Goal: Information Seeking & Learning: Compare options

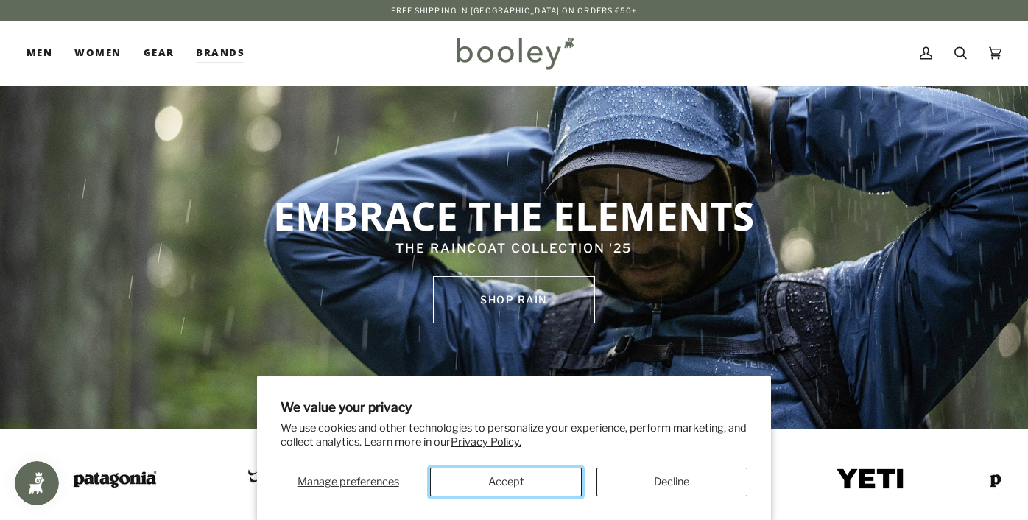
click at [517, 479] on button "Accept" at bounding box center [505, 482] width 151 height 29
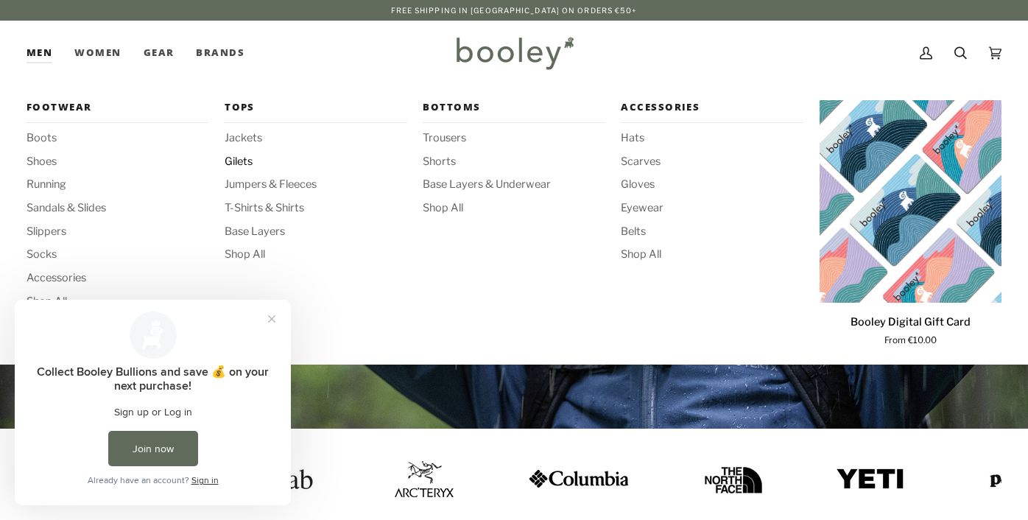
click at [241, 161] on span "Gilets" at bounding box center [316, 162] width 182 height 16
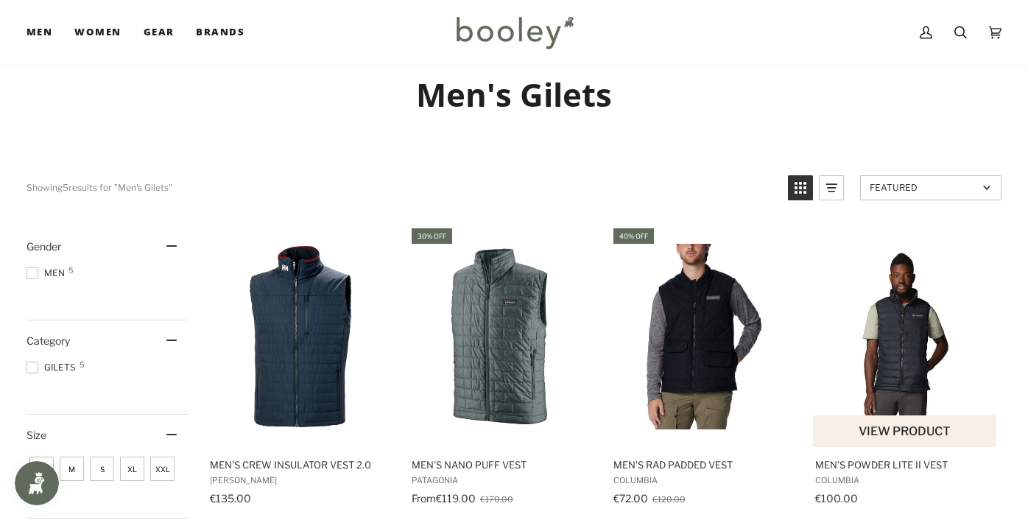
scroll to position [102, 0]
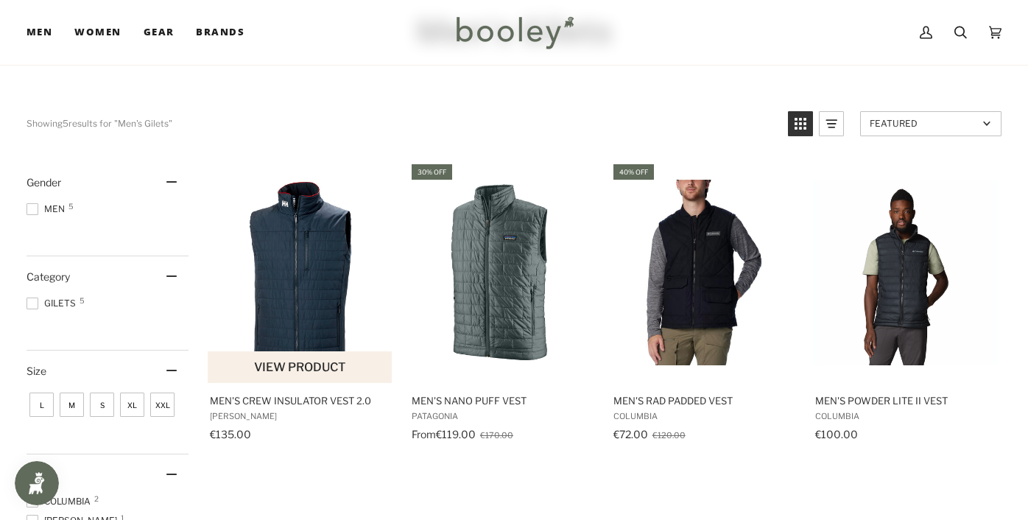
click at [312, 271] on img "Men's Crew Insulator Vest 2.0" at bounding box center [301, 273] width 186 height 186
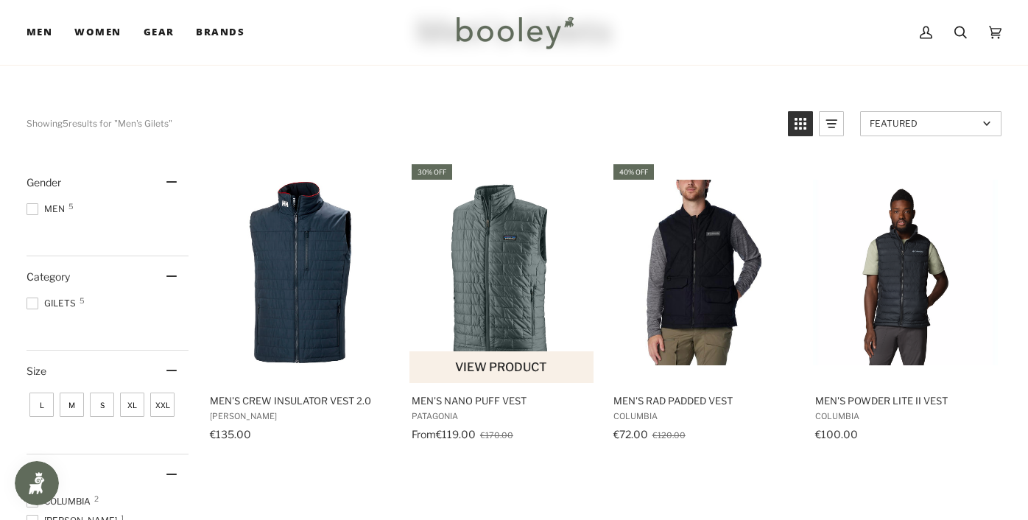
click at [503, 306] on img "Men's Nano Puff Vest" at bounding box center [503, 273] width 186 height 186
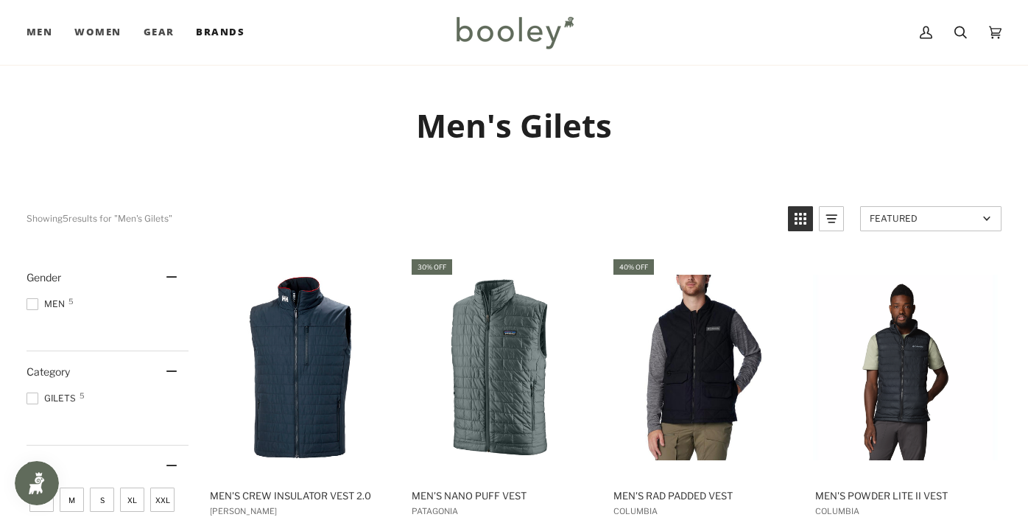
scroll to position [0, 0]
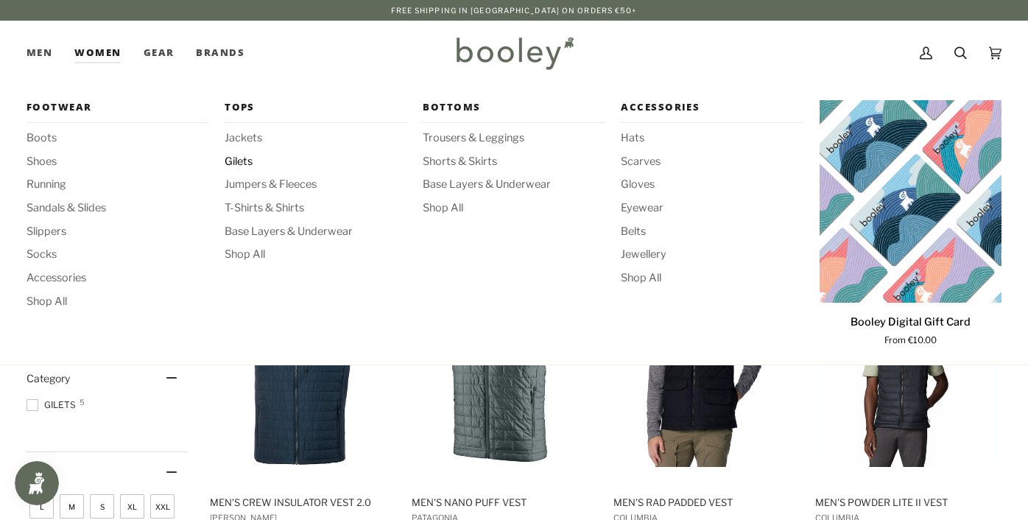
click at [251, 166] on span "Gilets" at bounding box center [316, 162] width 182 height 16
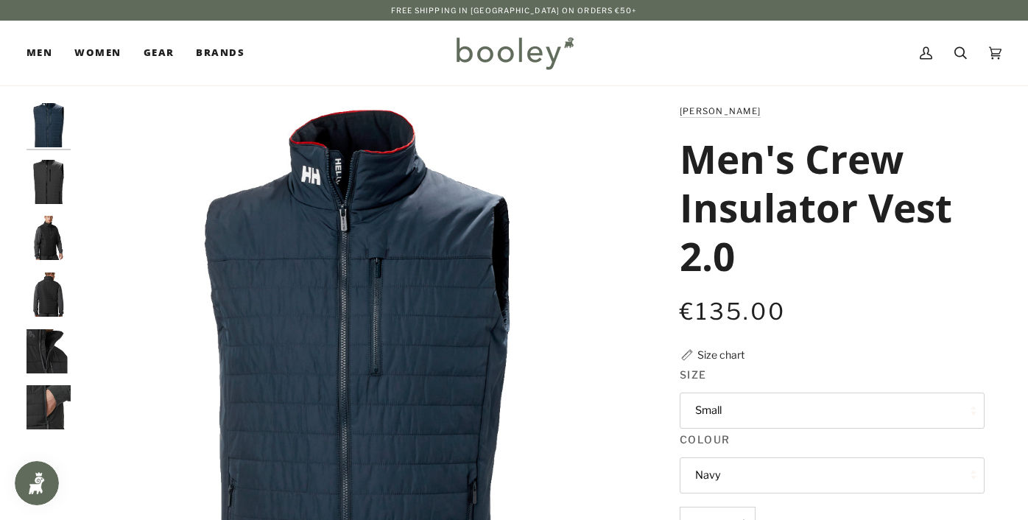
click at [56, 192] on img "Helly Hansen Men's Crew Insulator Vest 2.0 Ebony - Booley Galway" at bounding box center [49, 182] width 44 height 44
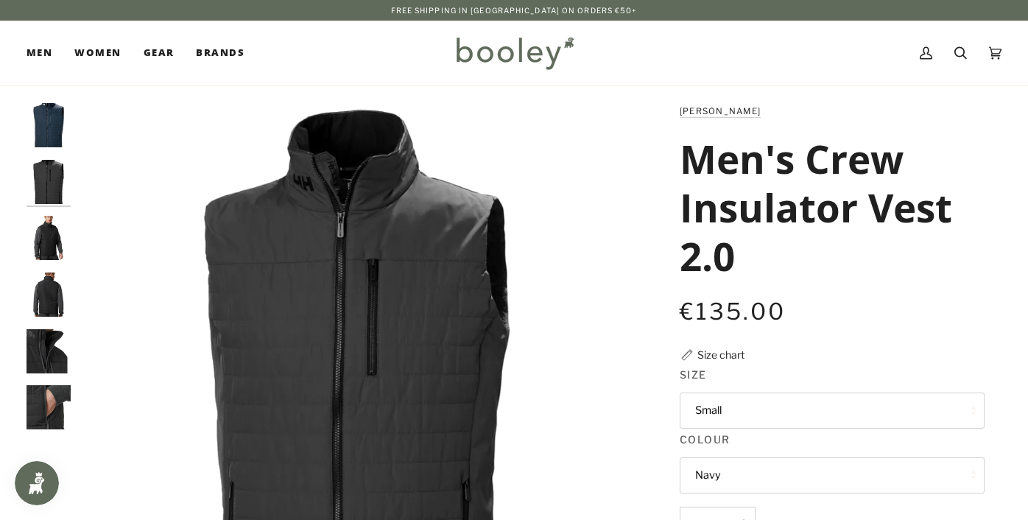
click at [52, 229] on img "Helly Hansen Men's Crew Insulator Vest 2.0 Ebony - Booley Galway" at bounding box center [49, 238] width 44 height 44
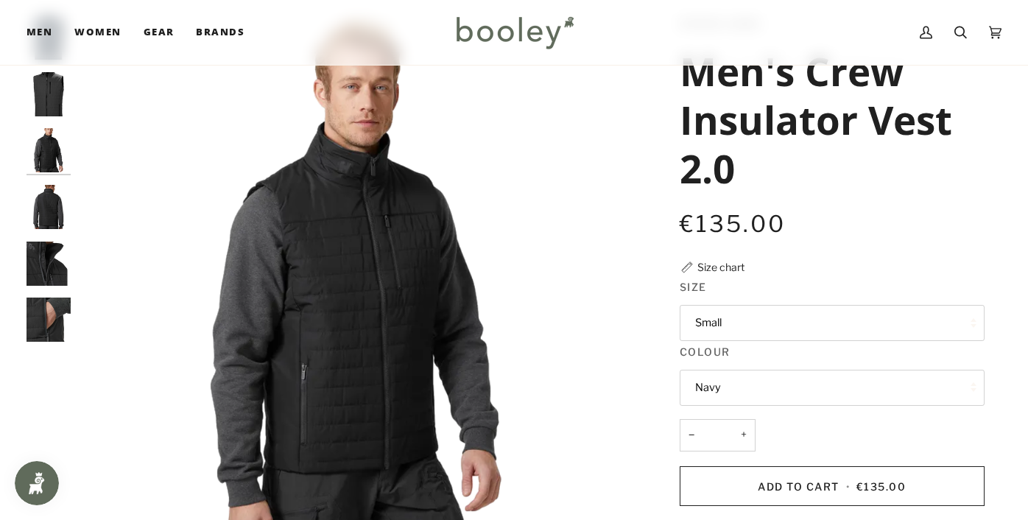
scroll to position [102, 0]
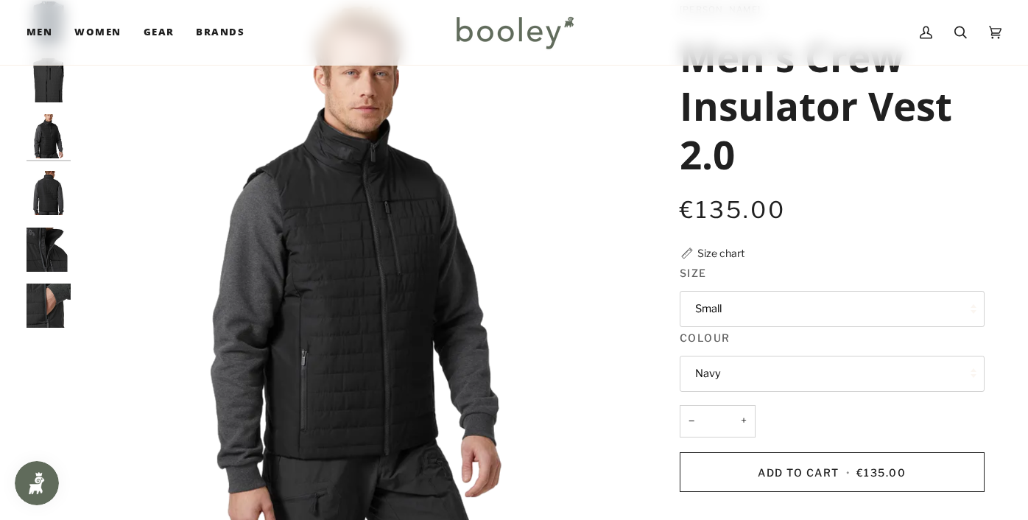
click at [52, 196] on img "Helly Hansen Men's Crew Insulator Vest 2.0 Ebony - Booley Galway" at bounding box center [49, 193] width 44 height 44
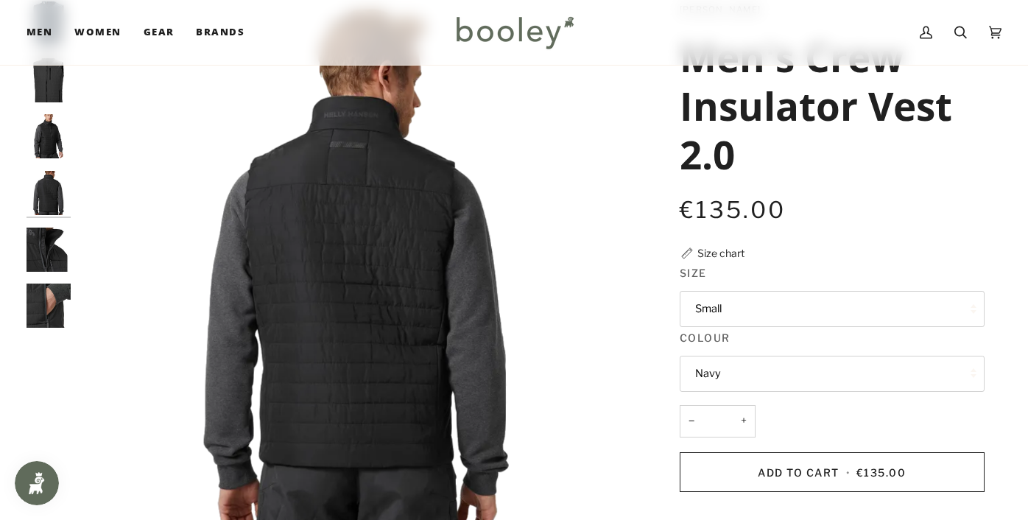
click at [49, 242] on img "Helly Hansen Men's Crew Insulator Vest 2.0 Ebony - Booley Galway" at bounding box center [49, 250] width 44 height 44
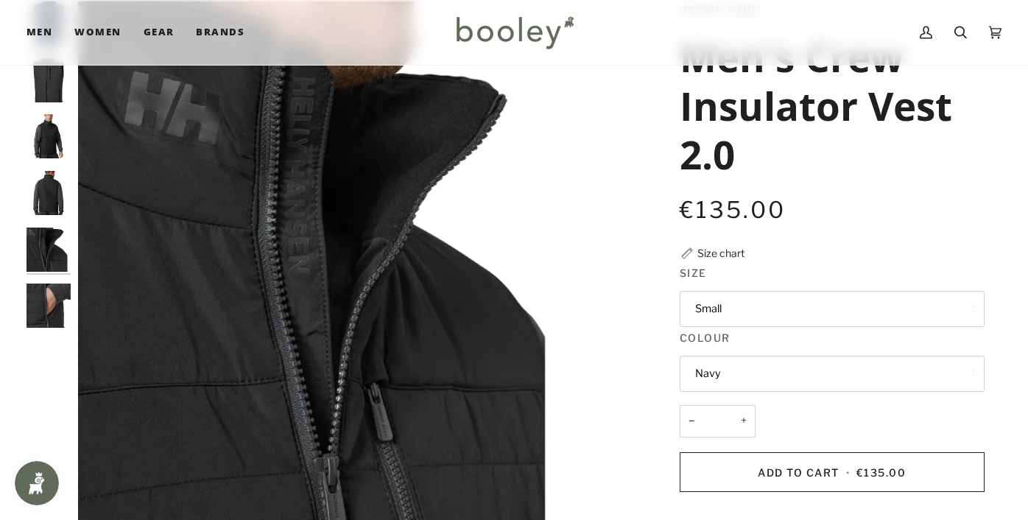
click at [49, 297] on img "Helly Hansen Men's Crew Insulator Vest 2.0 Ebony - Booley Galway" at bounding box center [49, 306] width 44 height 44
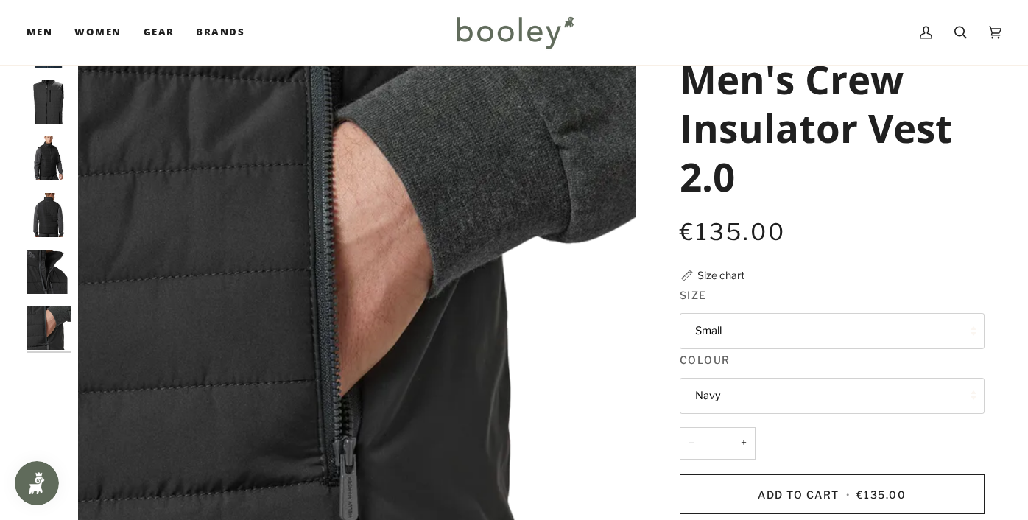
scroll to position [75, 0]
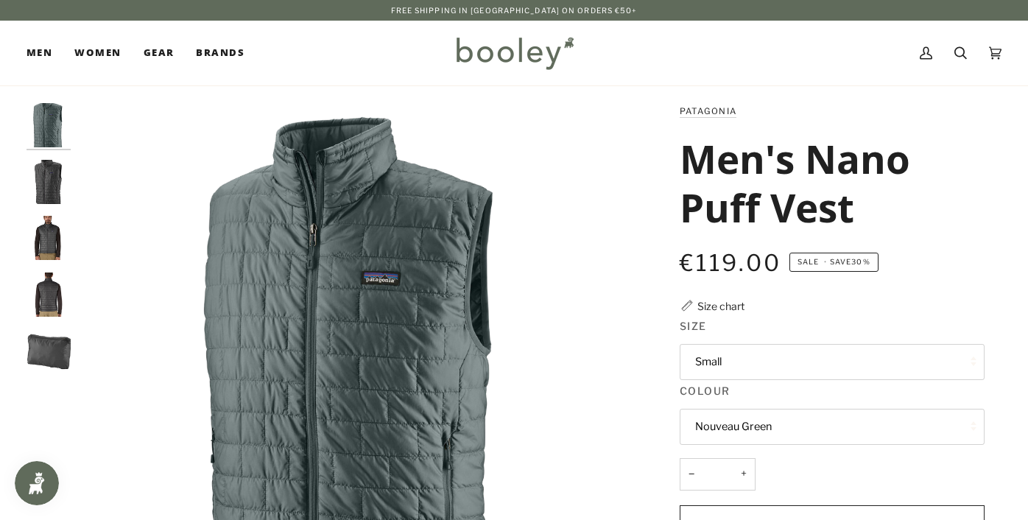
click at [52, 218] on img "Patagonia Men's Nano Puff Vest Forge Grey - Booley Galway" at bounding box center [49, 238] width 44 height 44
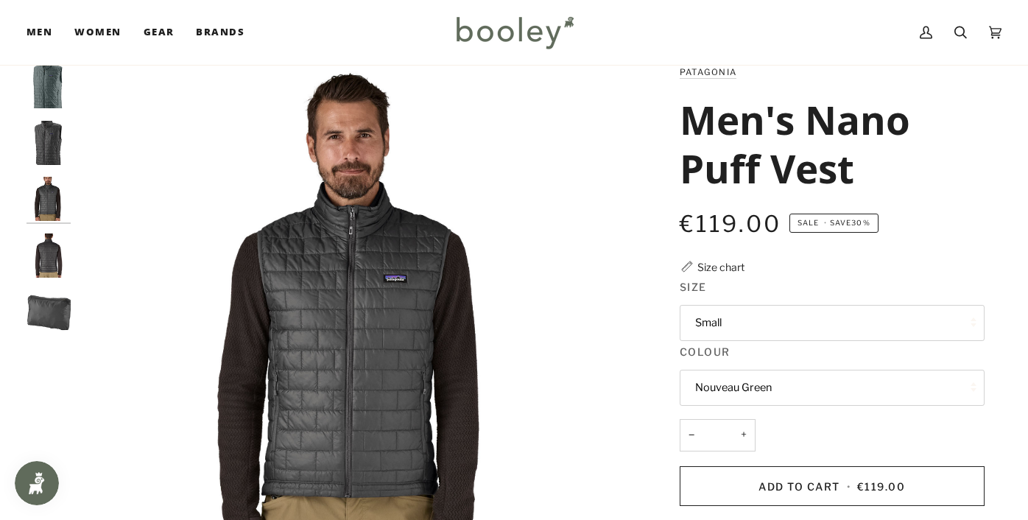
scroll to position [76, 0]
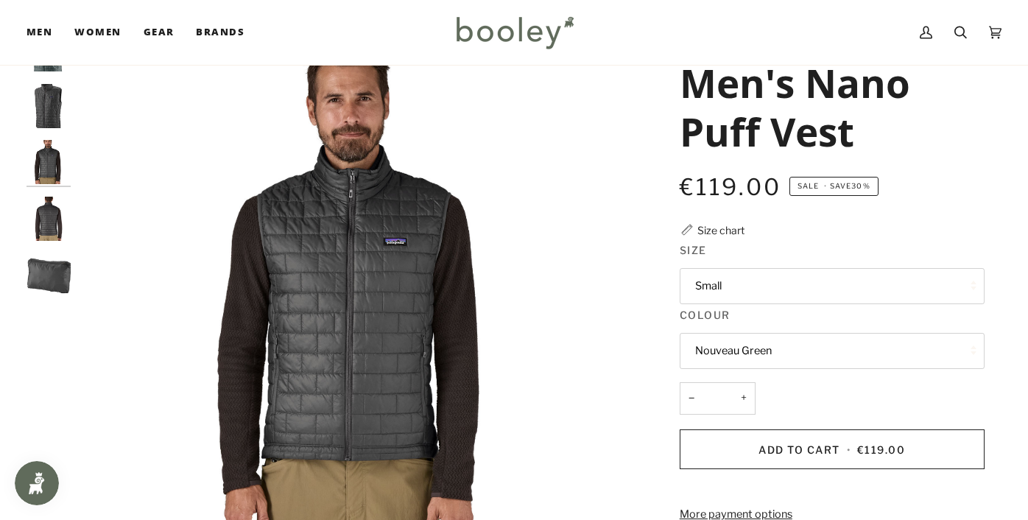
click at [826, 287] on button "Small" at bounding box center [832, 286] width 305 height 36
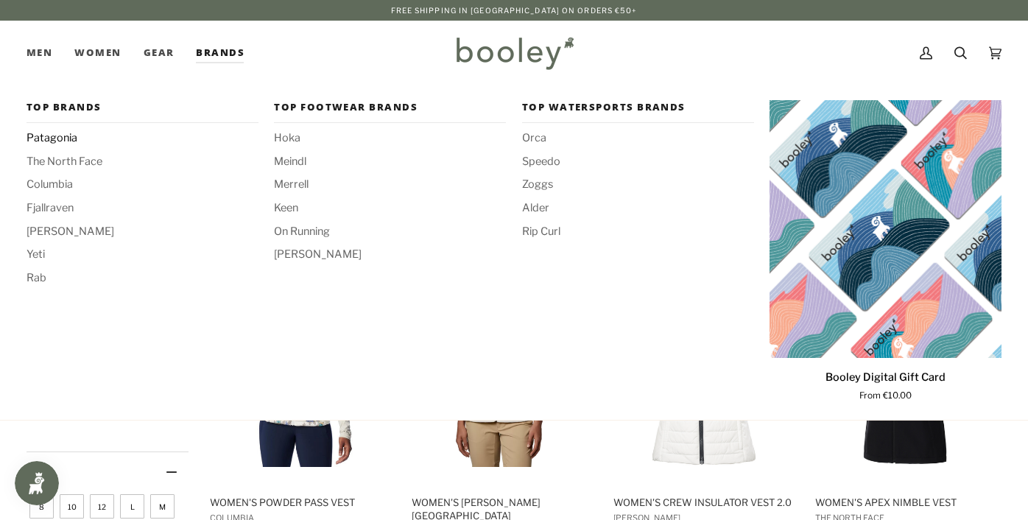
click at [38, 138] on span "Patagonia" at bounding box center [143, 138] width 232 height 16
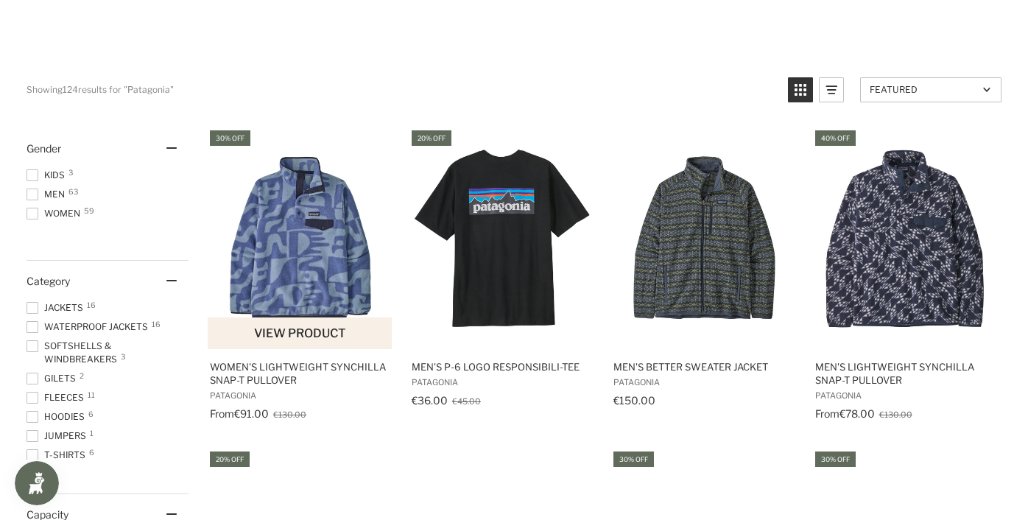
scroll to position [250, 0]
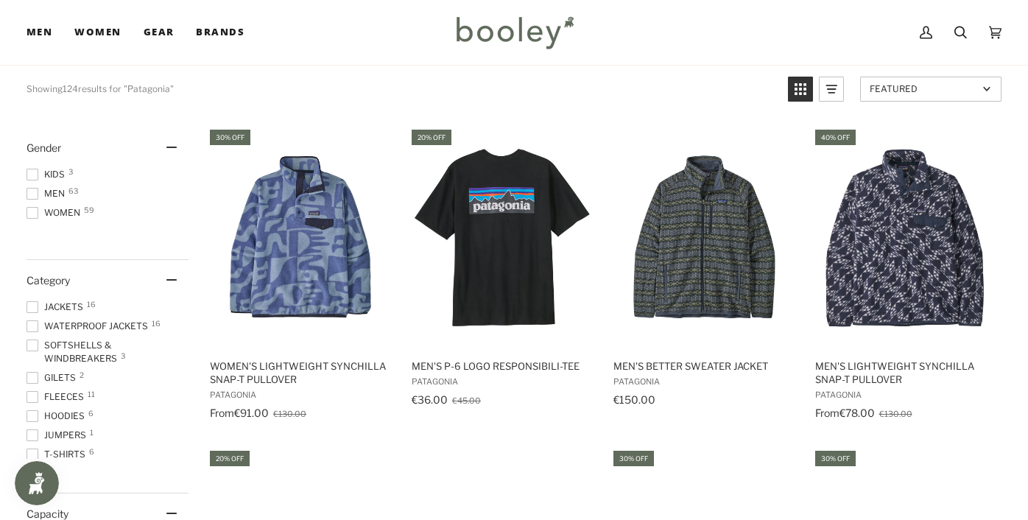
click at [30, 208] on span at bounding box center [33, 213] width 12 height 12
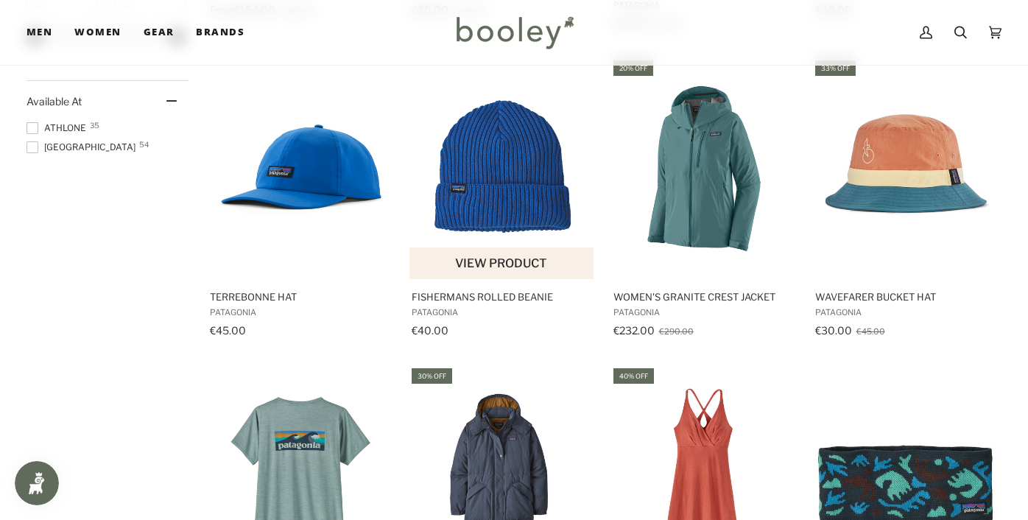
scroll to position [1239, 0]
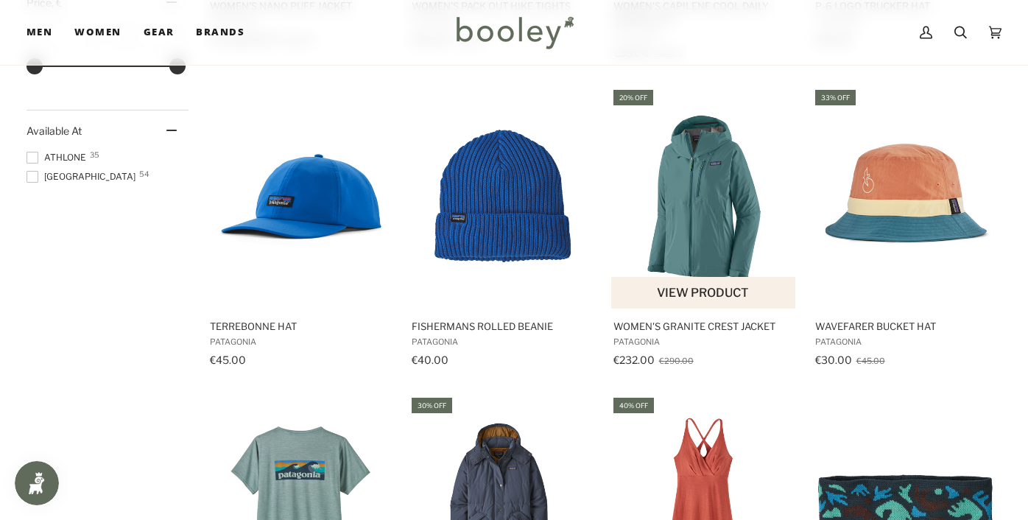
click at [703, 236] on img "Women's Granite Crest Jacket" at bounding box center [704, 198] width 186 height 186
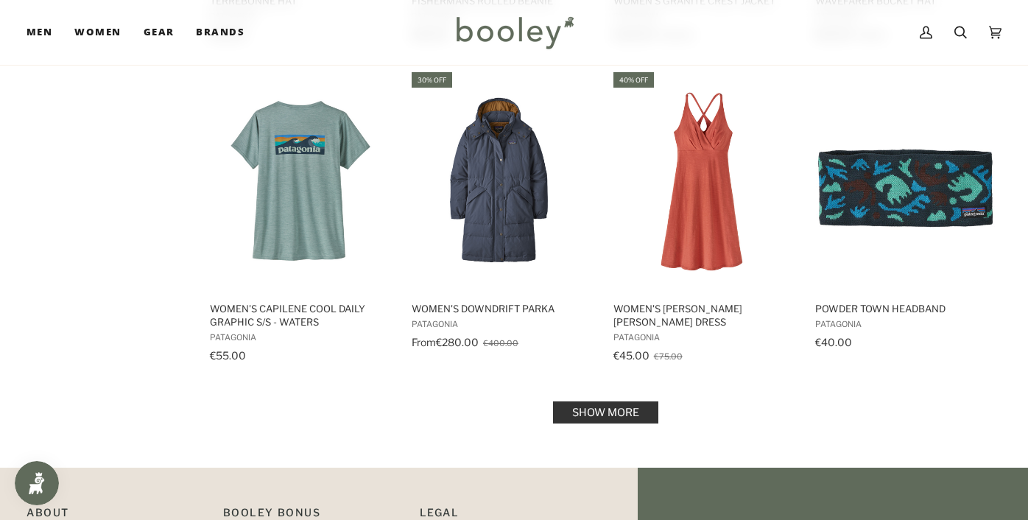
scroll to position [1590, 0]
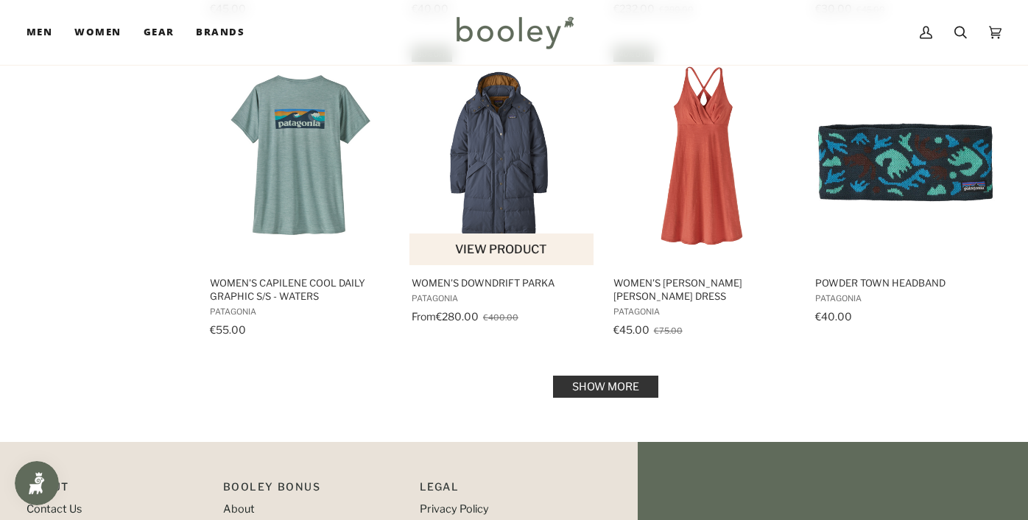
click at [510, 165] on img "Women's Downdrift Parka" at bounding box center [503, 155] width 186 height 186
click at [634, 382] on link "Show more" at bounding box center [605, 387] width 105 height 22
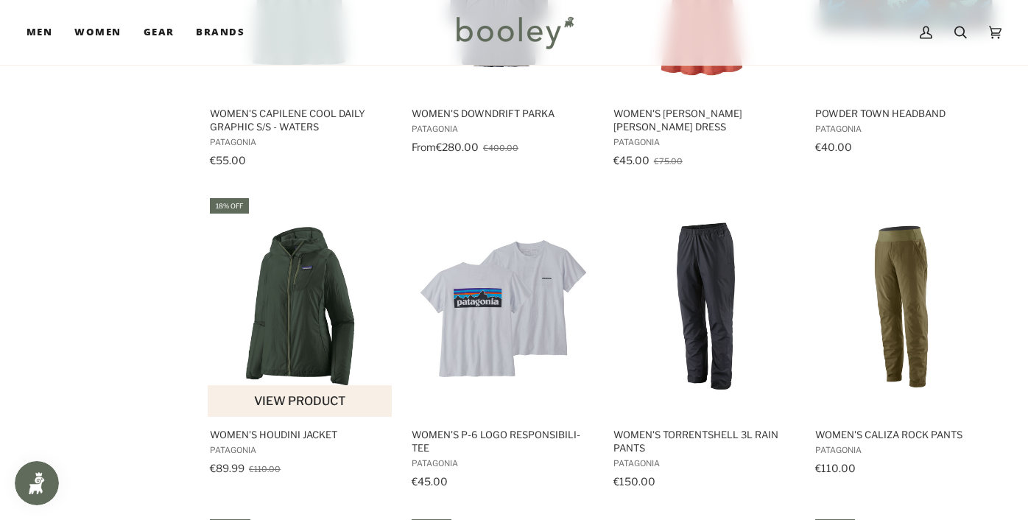
scroll to position [1784, 0]
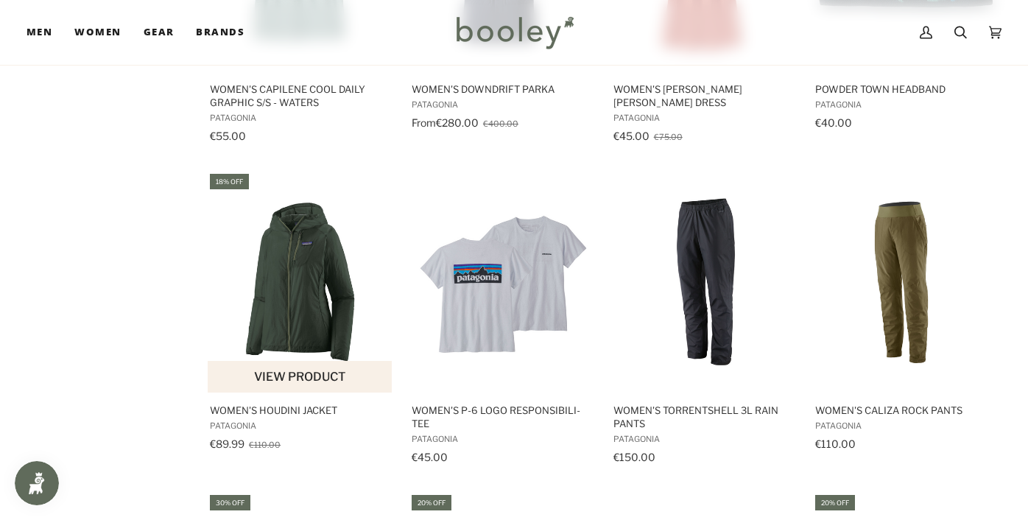
click at [328, 278] on img "Women's Houdini Jacket" at bounding box center [301, 282] width 186 height 186
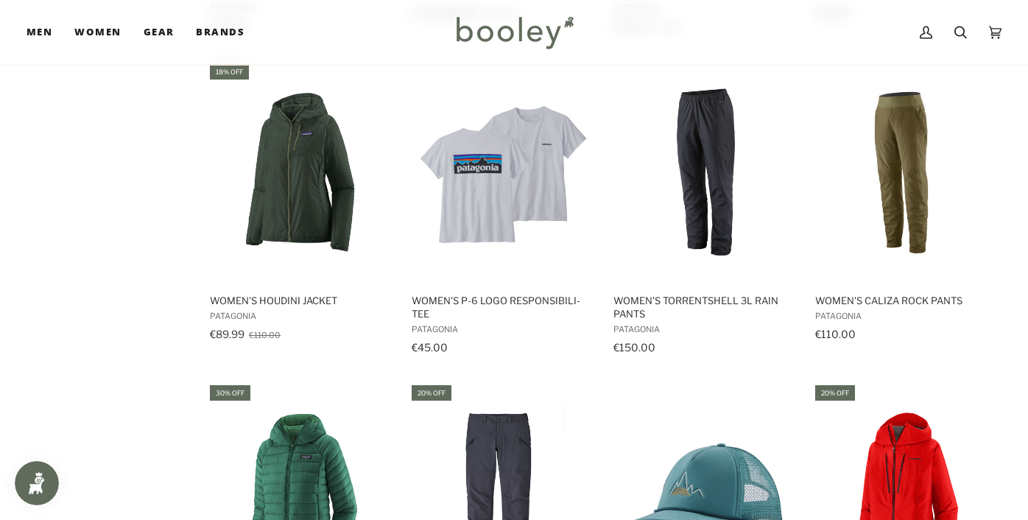
scroll to position [2135, 0]
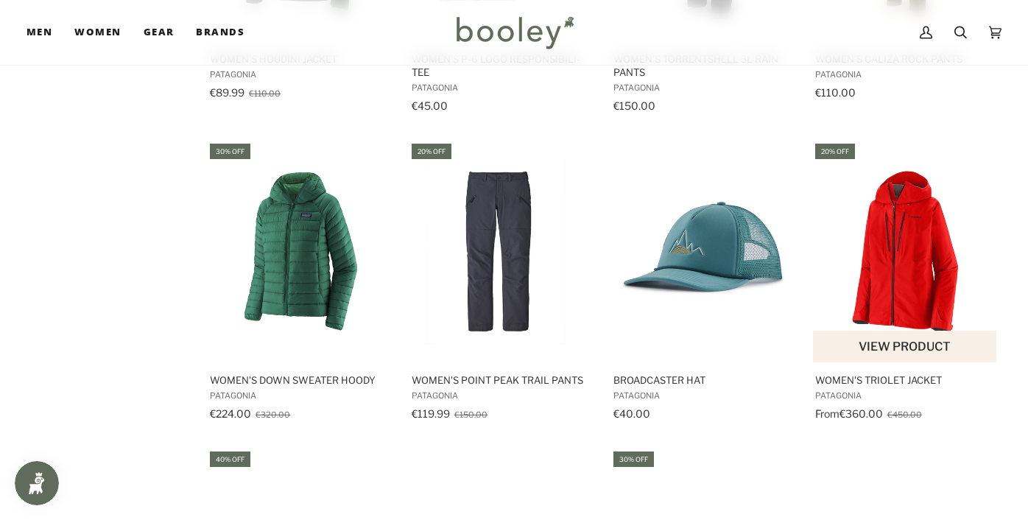
click at [921, 278] on img "Women's Triolet Jacket" at bounding box center [906, 252] width 186 height 186
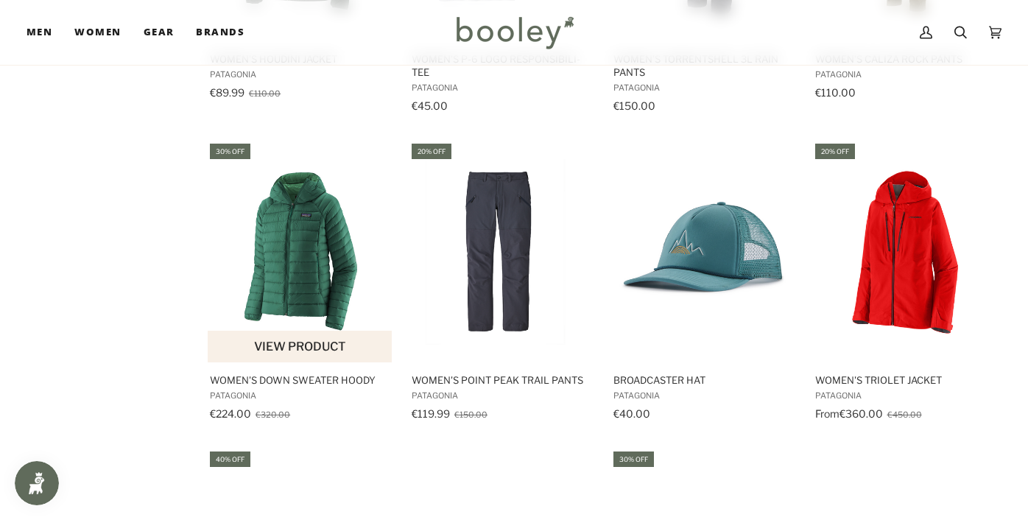
click at [292, 281] on img "Women's Down Sweater Hoody" at bounding box center [301, 252] width 186 height 186
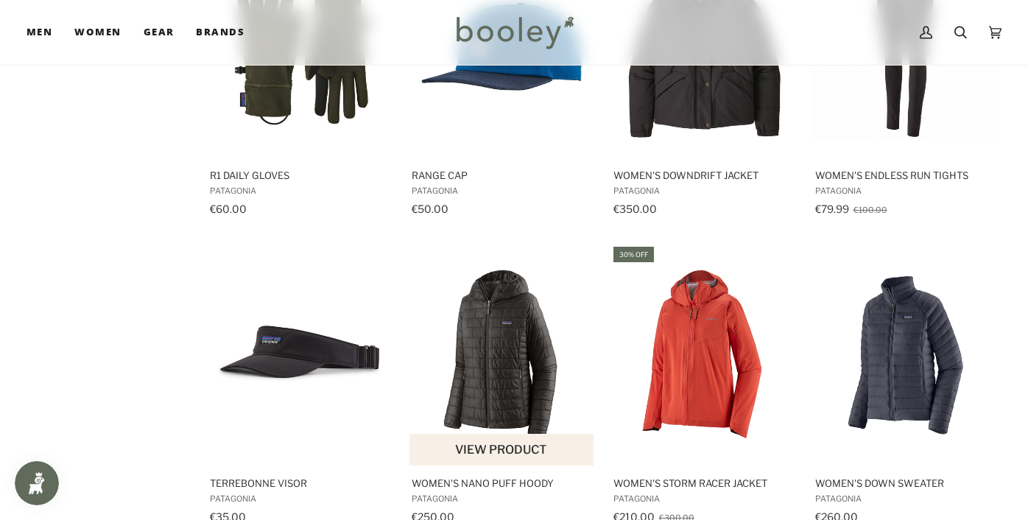
scroll to position [3048, 0]
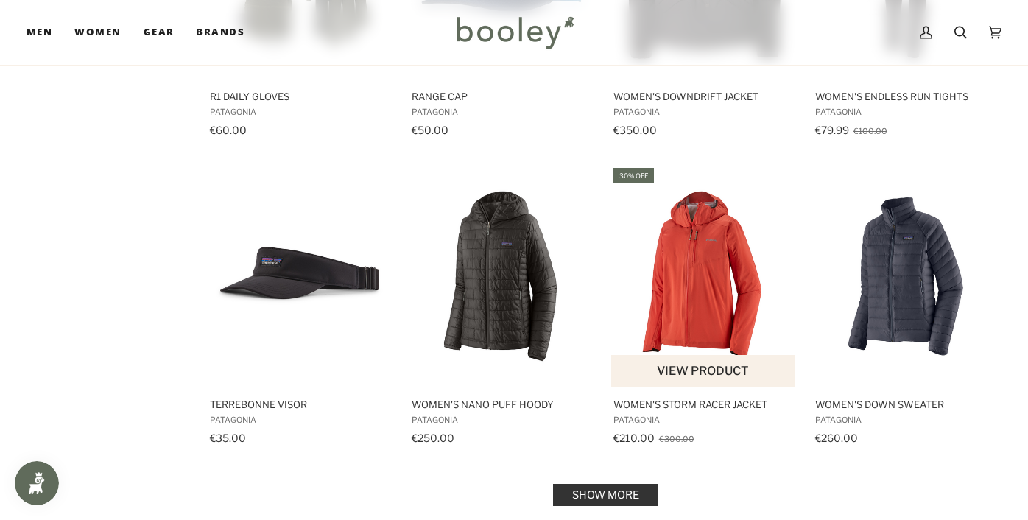
click at [726, 307] on img "Women's Storm Racer Jacket" at bounding box center [704, 276] width 186 height 186
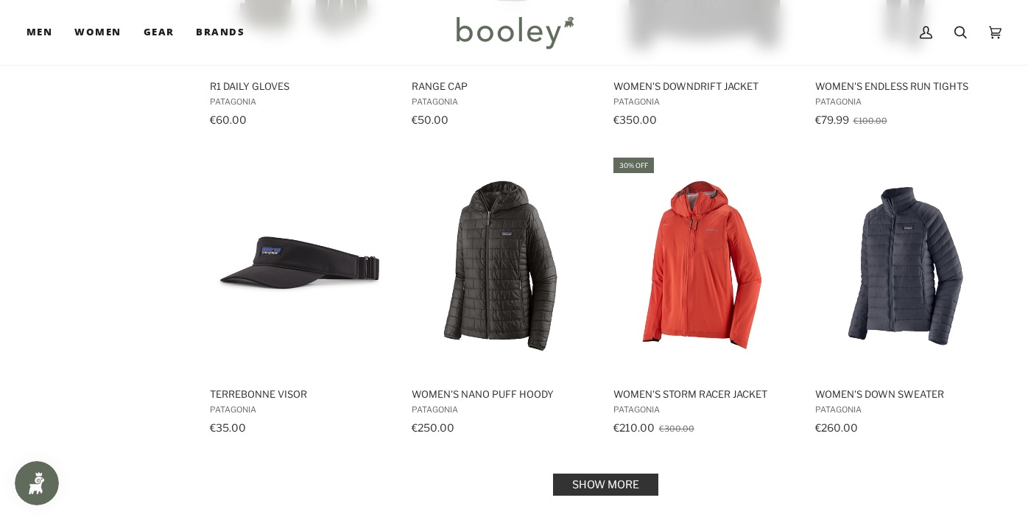
scroll to position [3124, 0]
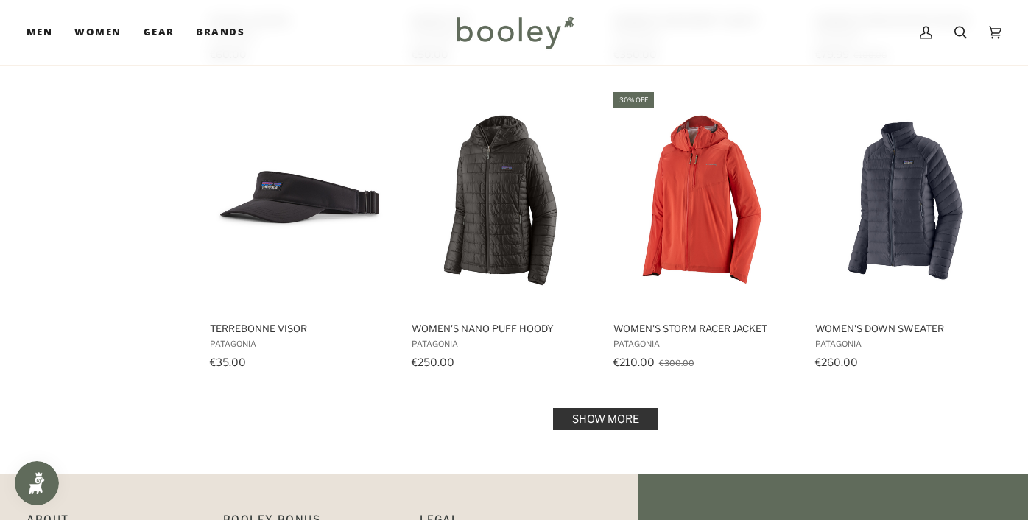
click at [630, 415] on link "Show more" at bounding box center [605, 419] width 105 height 22
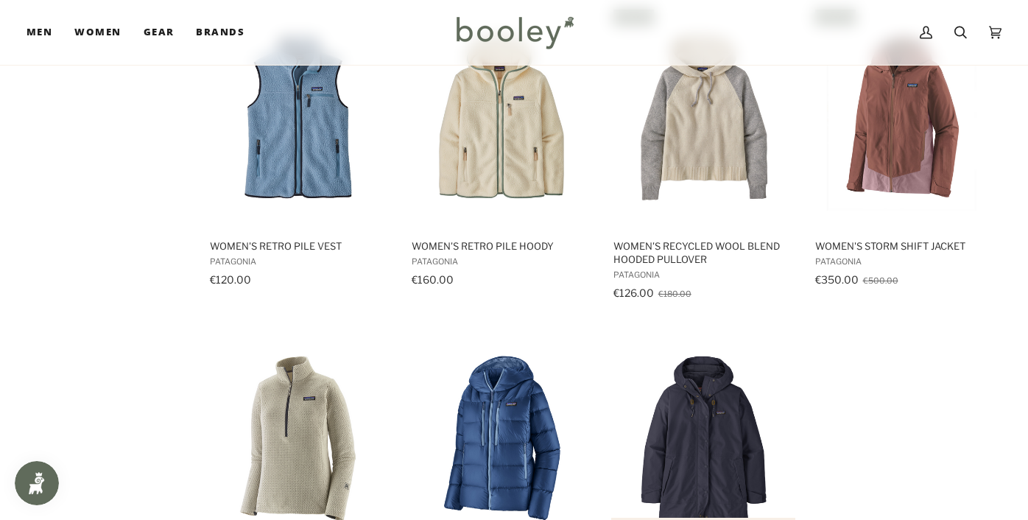
scroll to position [4636, 0]
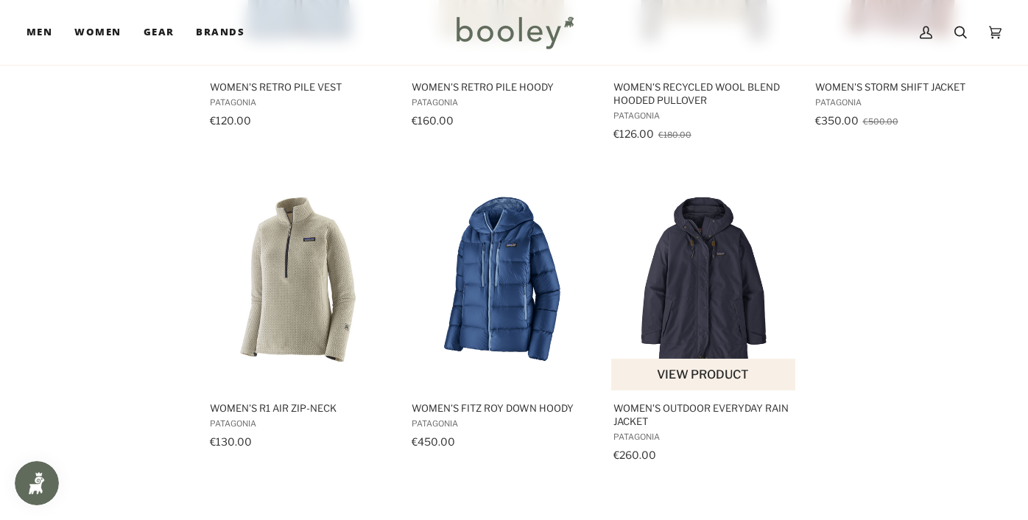
click at [726, 317] on img "Women's Outdoor Everyday Rain Jacket" at bounding box center [704, 280] width 186 height 186
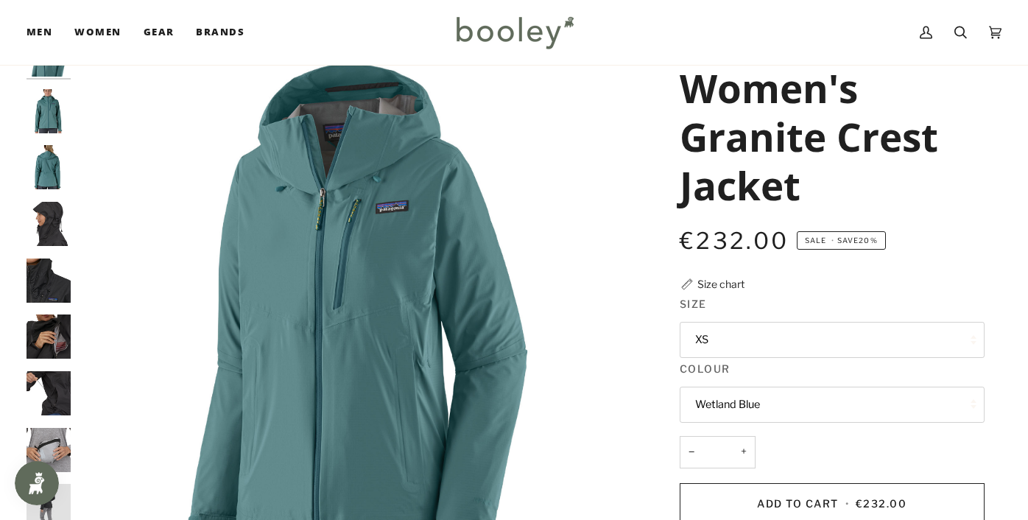
scroll to position [102, 0]
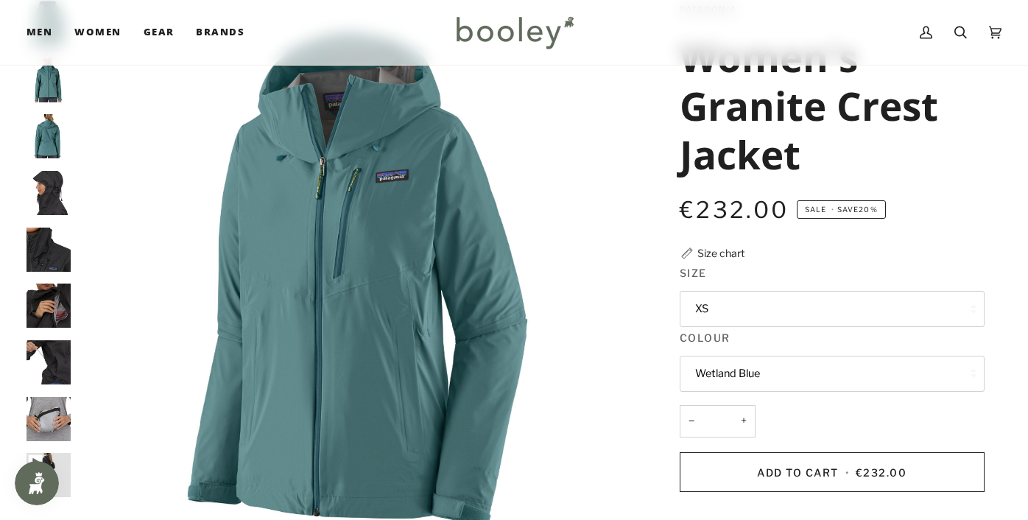
click at [740, 306] on button "XS" at bounding box center [832, 309] width 305 height 36
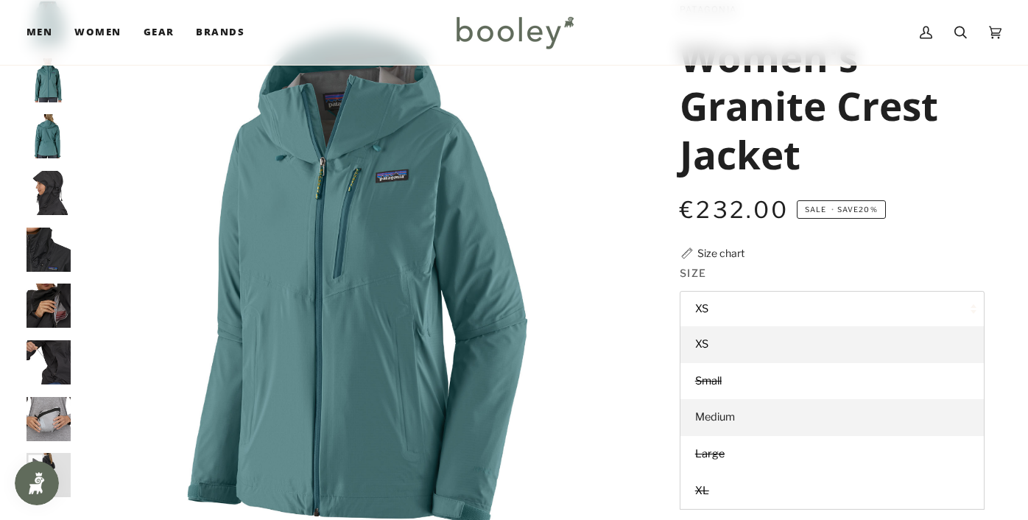
click at [731, 412] on span "Medium" at bounding box center [715, 416] width 40 height 13
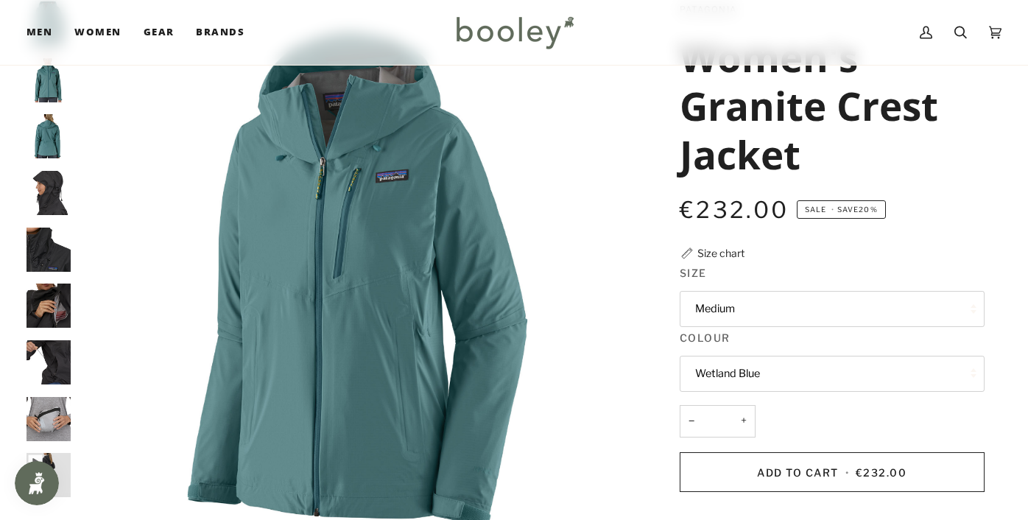
click at [49, 147] on img "Patagonia Women's Granite Crest Jacket Wetland Blue - Booley Galway" at bounding box center [49, 136] width 44 height 44
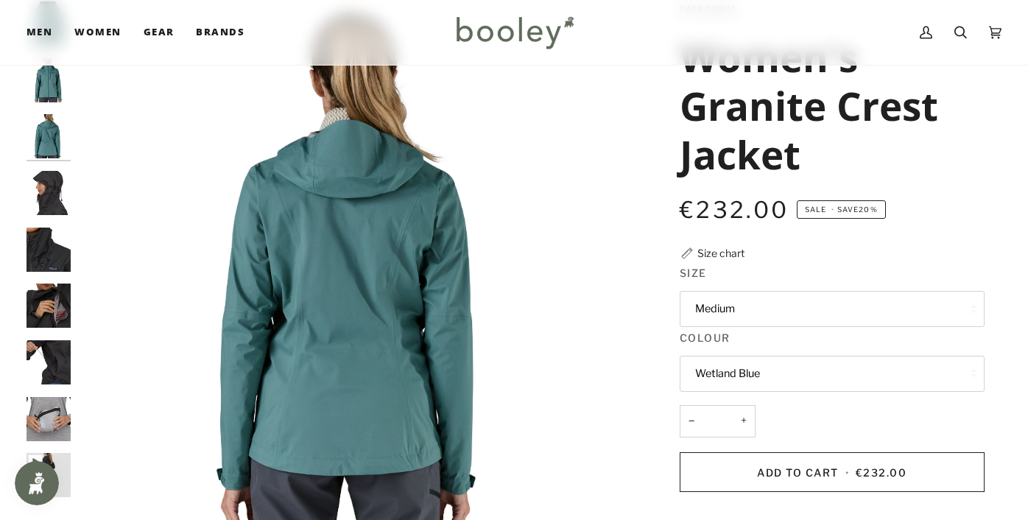
click at [55, 186] on img "Patagonia Men's Granite Crest Jacket - Booley Galway" at bounding box center [49, 193] width 44 height 44
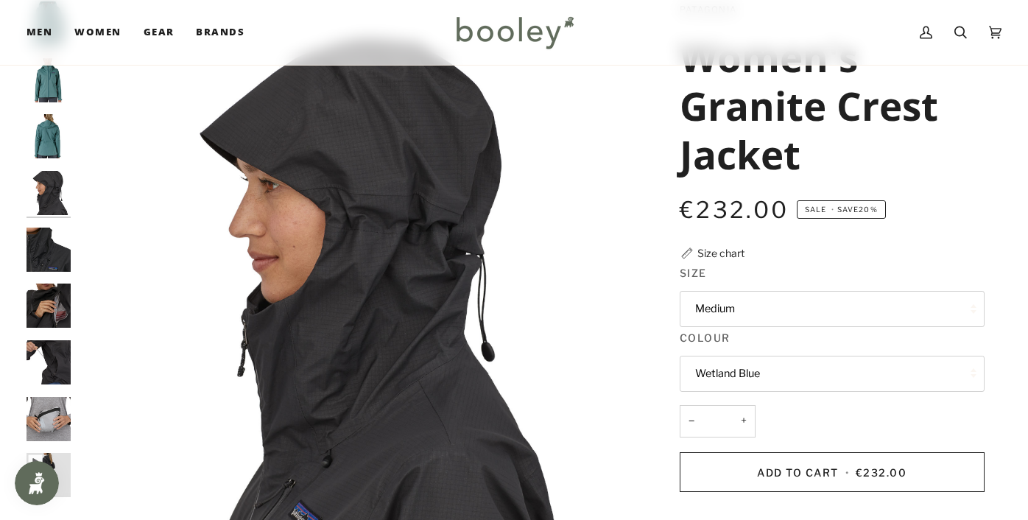
click at [52, 239] on img "Patagonia Men's Granite Crest Jacket - Booley Galway" at bounding box center [49, 250] width 44 height 44
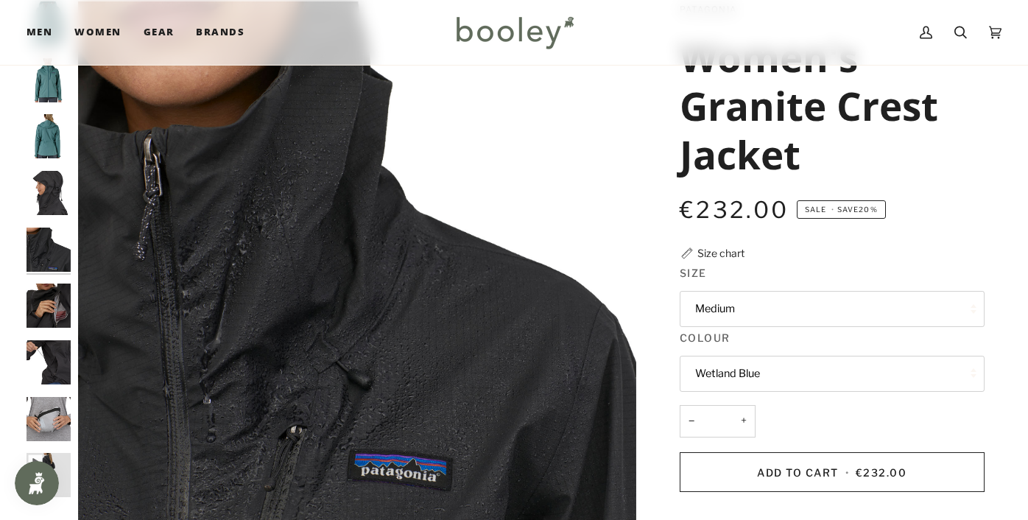
click at [59, 311] on img "Patagonia Men's Granite Crest Jacket - Booley Galway" at bounding box center [49, 306] width 44 height 44
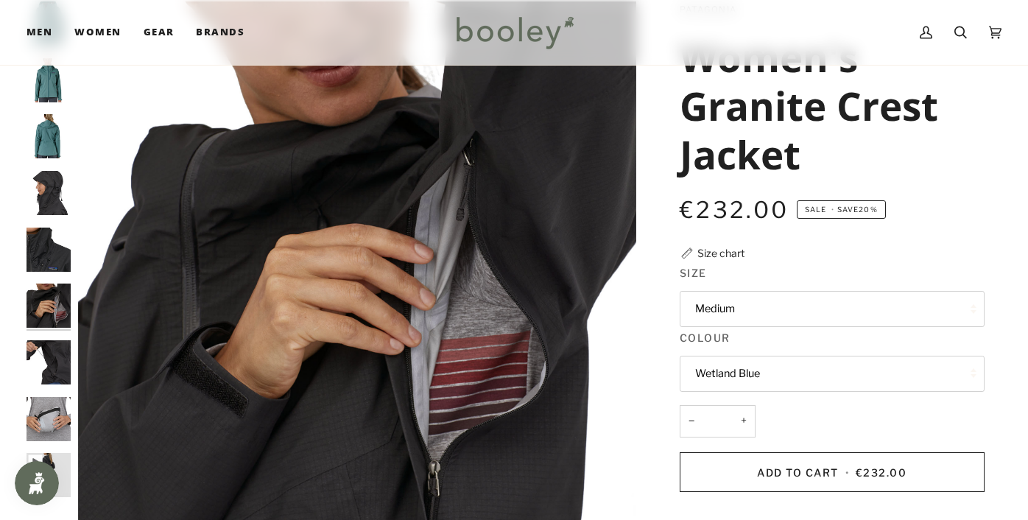
click at [60, 345] on img "Patagonia Men's Granite Crest Jacket - Booley Galway" at bounding box center [49, 362] width 44 height 44
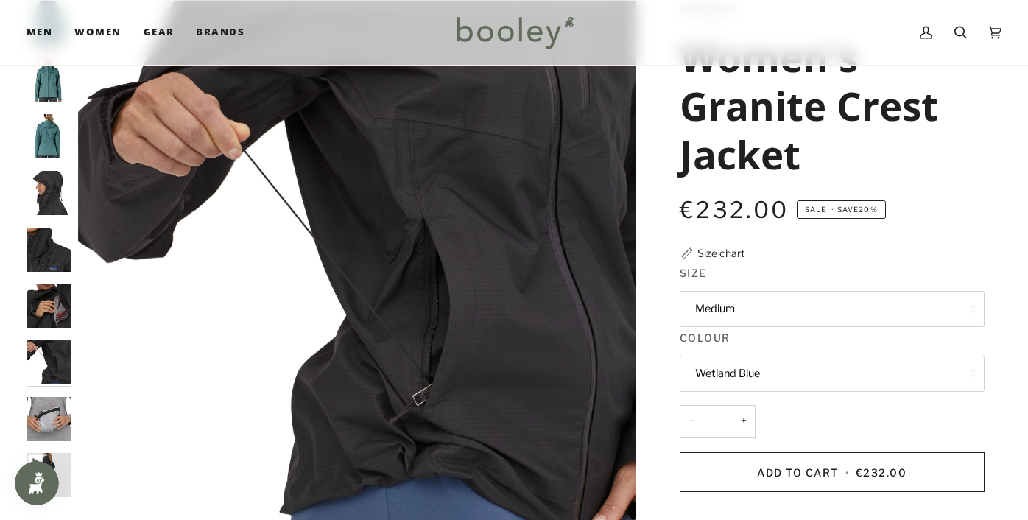
click at [53, 341] on img "Patagonia Men's Granite Crest Jacket - Booley Galway" at bounding box center [49, 362] width 44 height 44
click at [56, 298] on img "Patagonia Men's Granite Crest Jacket - Booley Galway" at bounding box center [49, 306] width 44 height 44
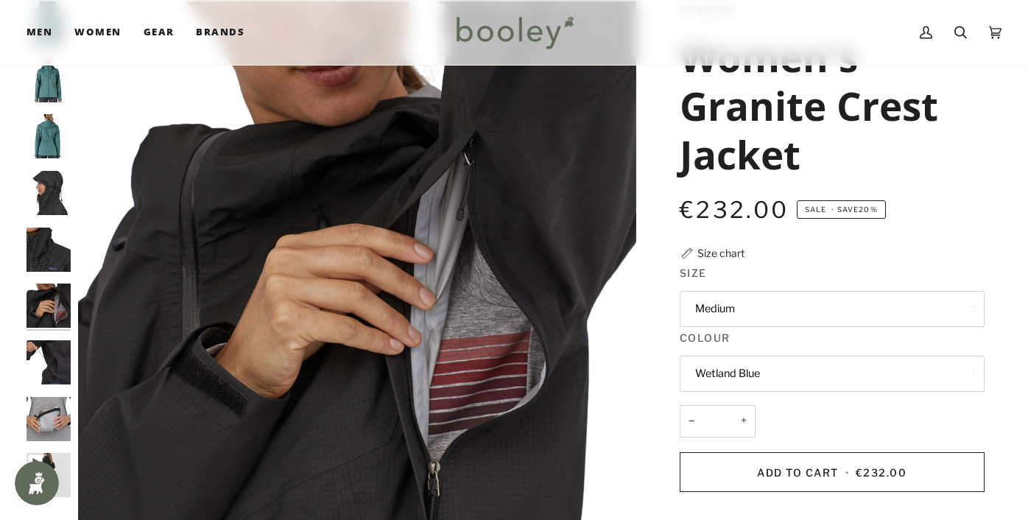
click at [60, 453] on img "Patagonia Men's Granite Crest Jacket - Booley Galway" at bounding box center [49, 475] width 44 height 44
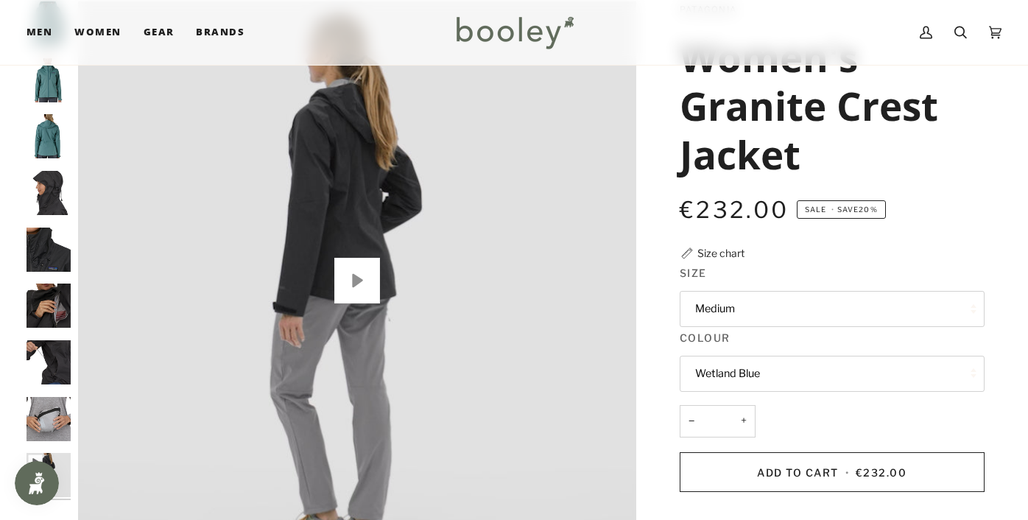
click at [368, 289] on button "Play" at bounding box center [357, 281] width 46 height 46
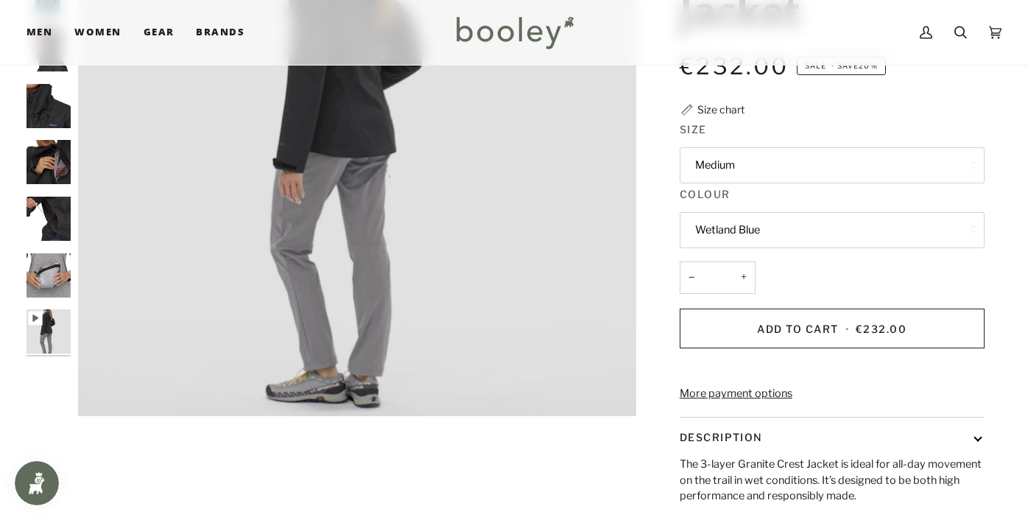
scroll to position [1, 0]
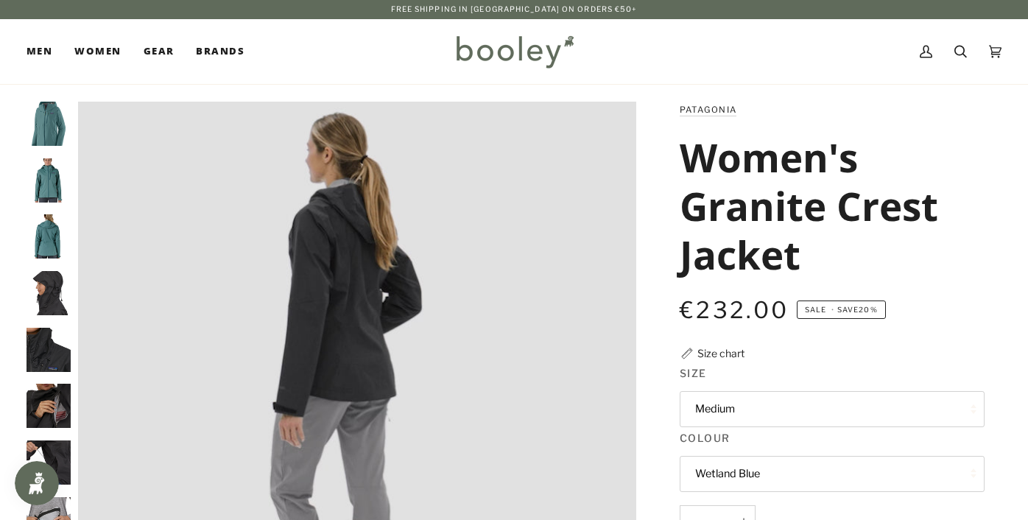
type input "*****"
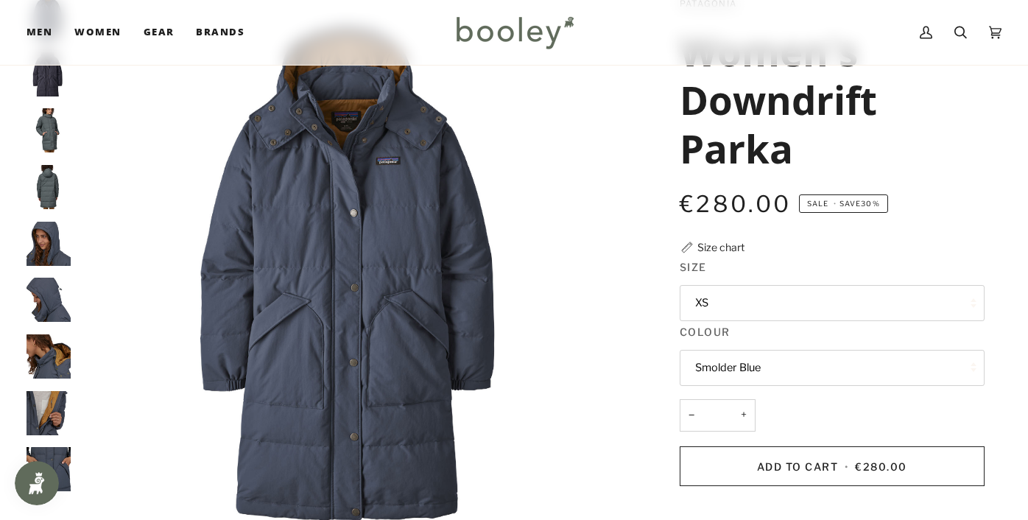
click at [44, 138] on img "Patagonia Women's Downdrift Parka Nouveau Green - Booley Galway" at bounding box center [49, 130] width 44 height 44
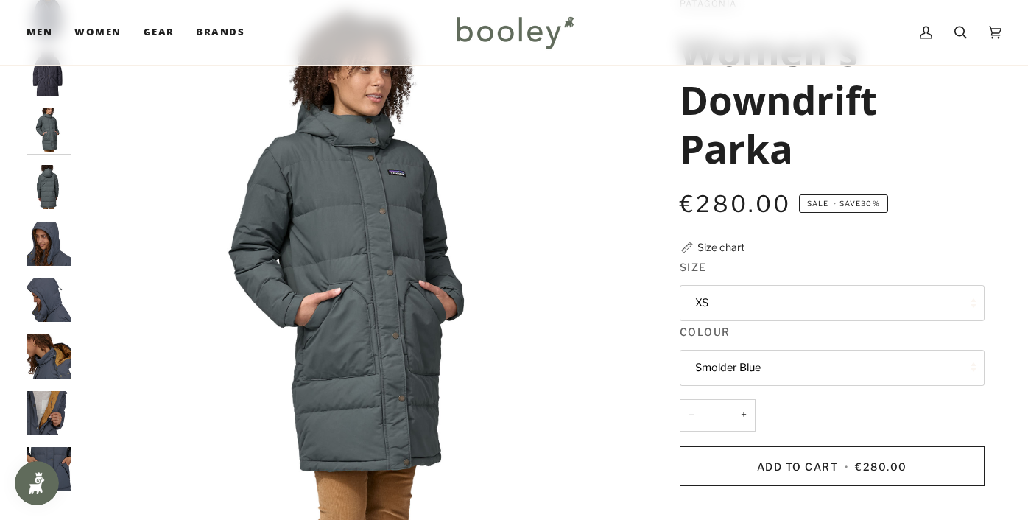
click at [46, 180] on img "Patagonia Women's Downdrift Parka Nouveau Green - Booley Galway" at bounding box center [49, 187] width 44 height 44
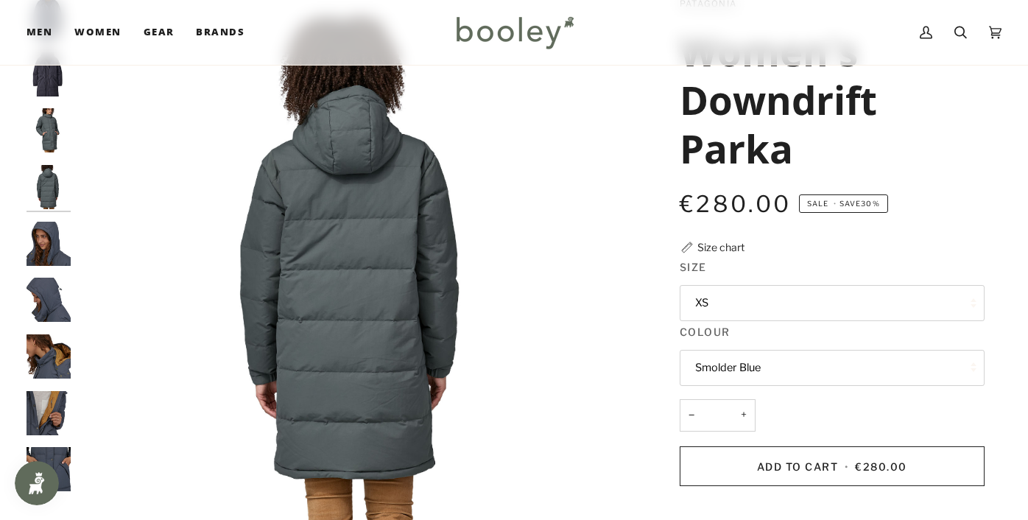
click at [39, 293] on img "Patagonia Women's Downdrift Parka - Booley Galway" at bounding box center [49, 300] width 44 height 44
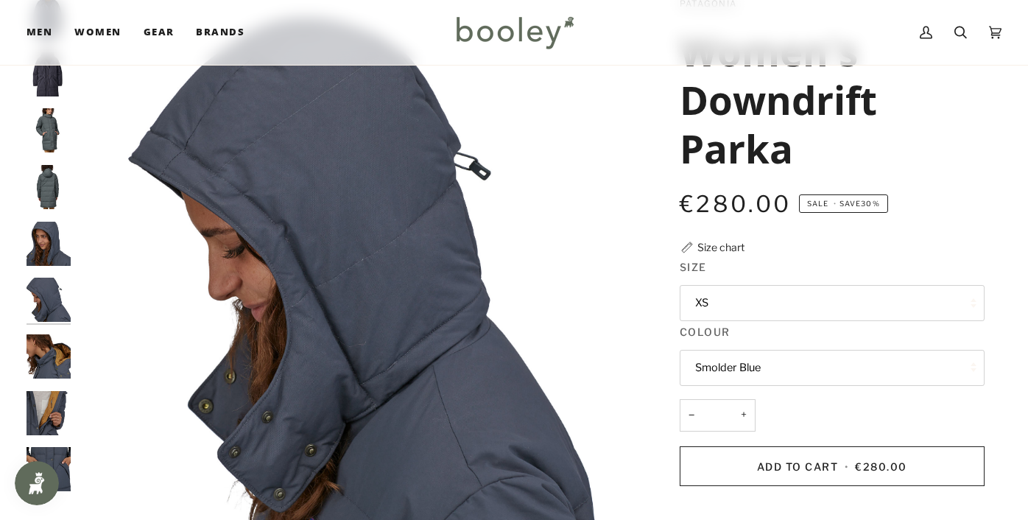
click at [49, 245] on img "Patagonia Women's Downdrift Parka - Booley Galway" at bounding box center [49, 244] width 44 height 44
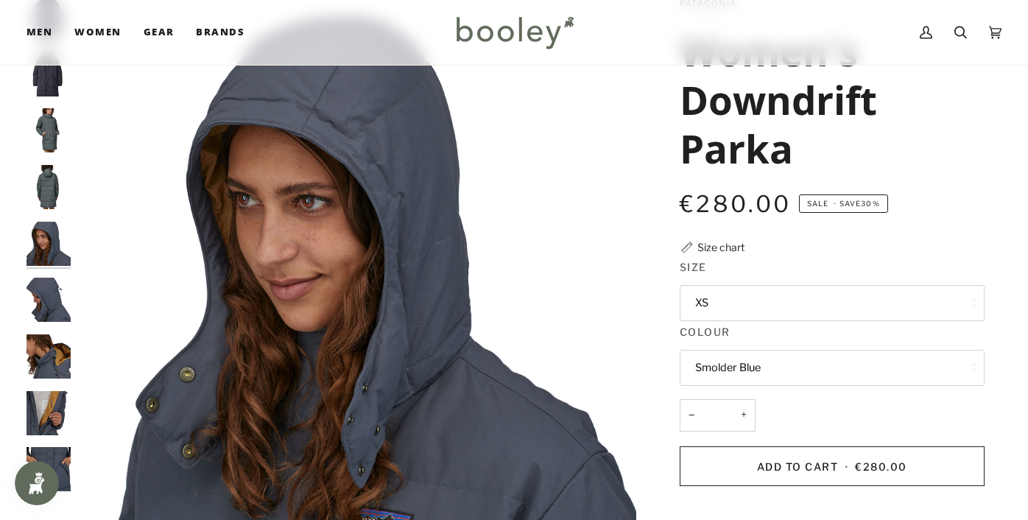
click at [52, 192] on img "Patagonia Women's Downdrift Parka Nouveau Green - Booley Galway" at bounding box center [49, 187] width 44 height 44
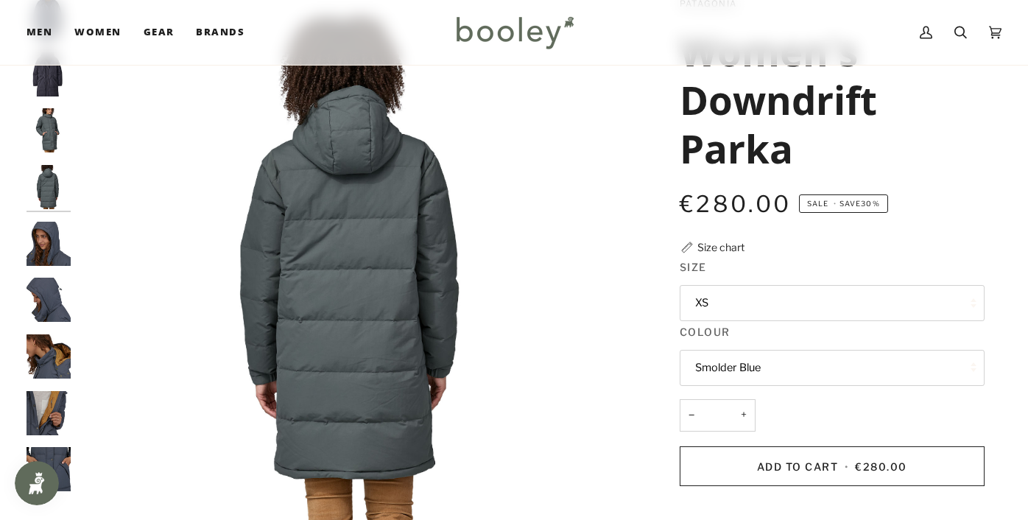
click at [57, 145] on img "Patagonia Women's Downdrift Parka Nouveau Green - Booley Galway" at bounding box center [49, 130] width 44 height 44
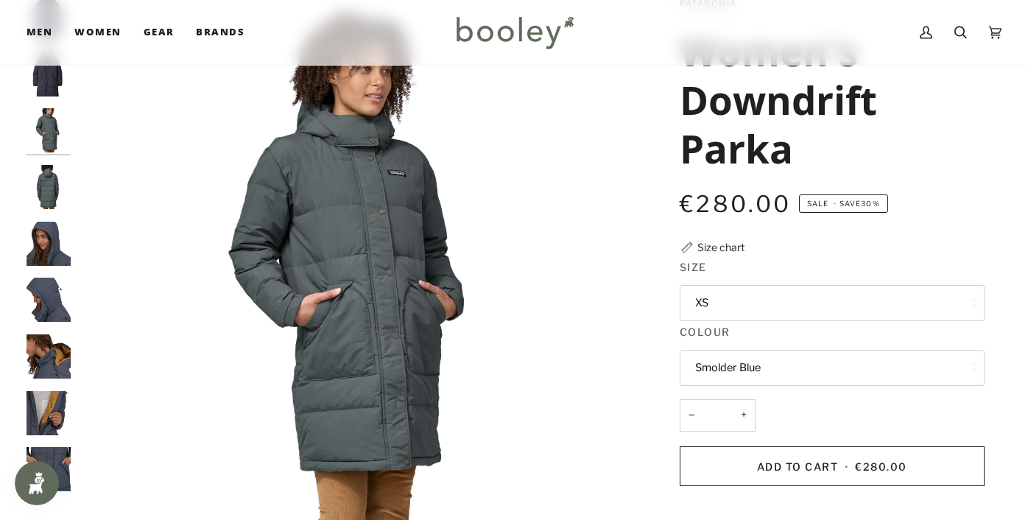
click at [63, 422] on img "Patagonia Women's Downdrift Parka - Booley Galway" at bounding box center [49, 413] width 44 height 44
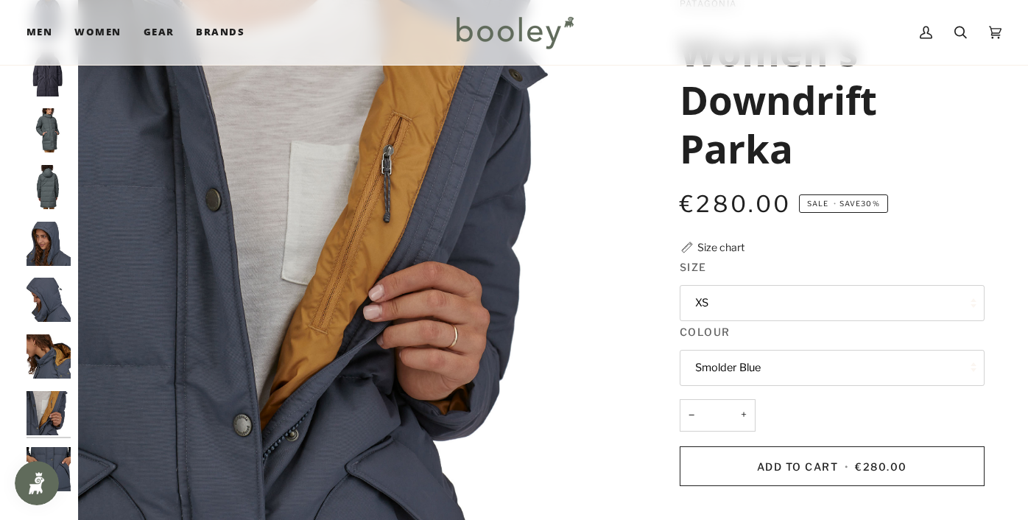
click at [49, 337] on img "Patagonia Women's Downdrift Parka - Booley Galway" at bounding box center [49, 356] width 44 height 44
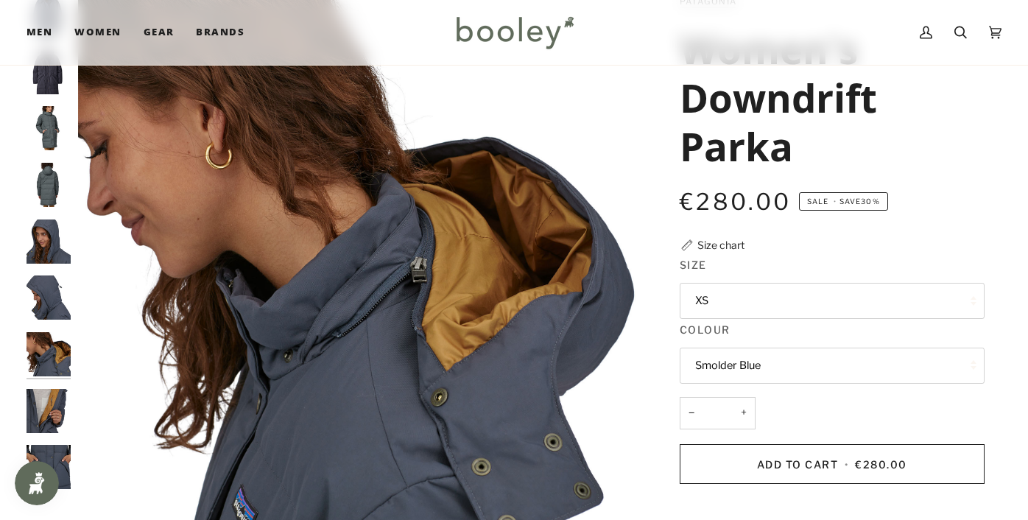
scroll to position [396, 0]
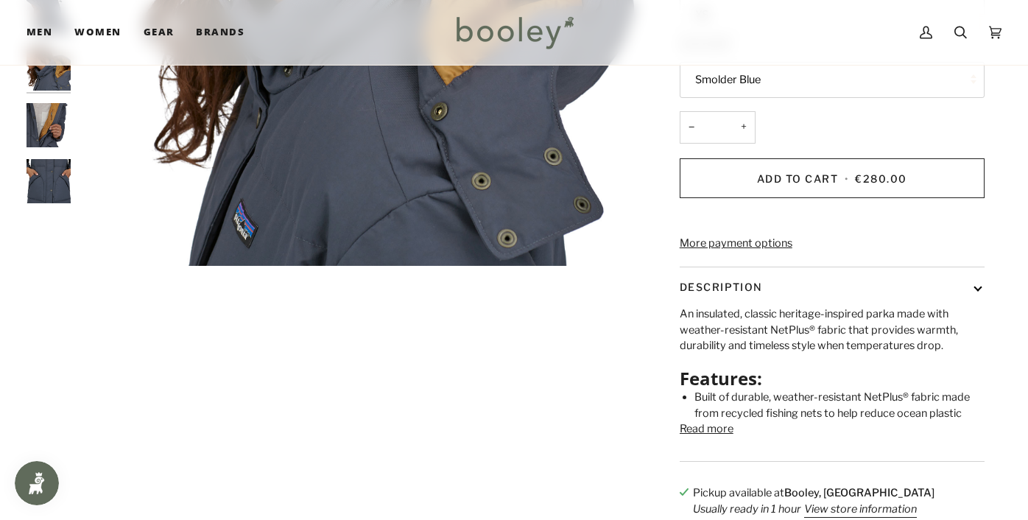
click at [55, 181] on img "Patagonia Women's Downdrift Parka - Booley Galway" at bounding box center [49, 181] width 44 height 44
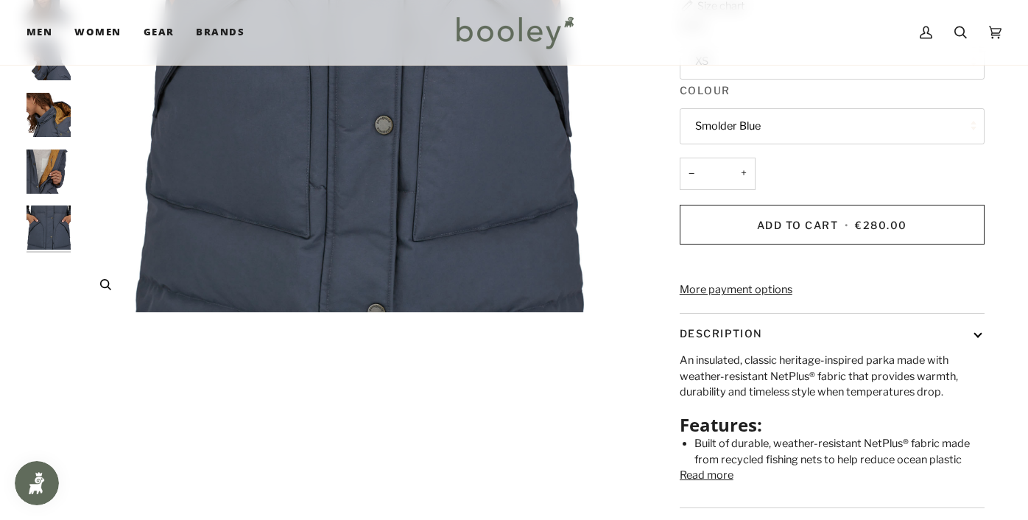
scroll to position [289, 0]
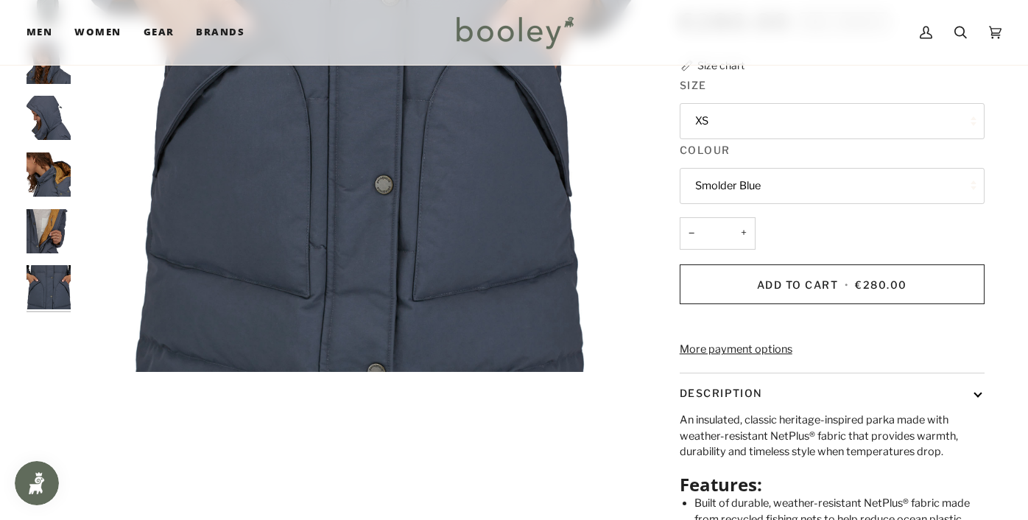
click at [767, 128] on button "XS" at bounding box center [832, 121] width 305 height 36
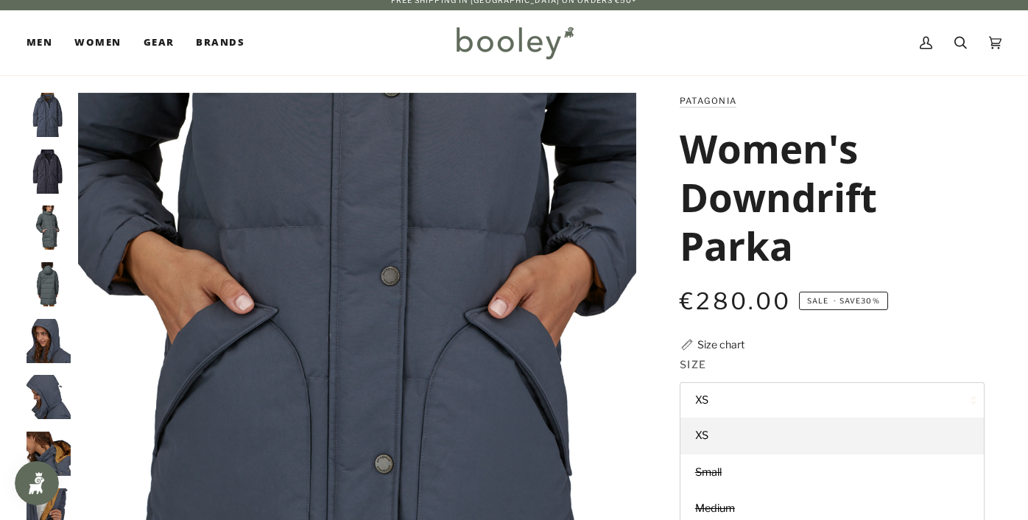
scroll to position [0, 0]
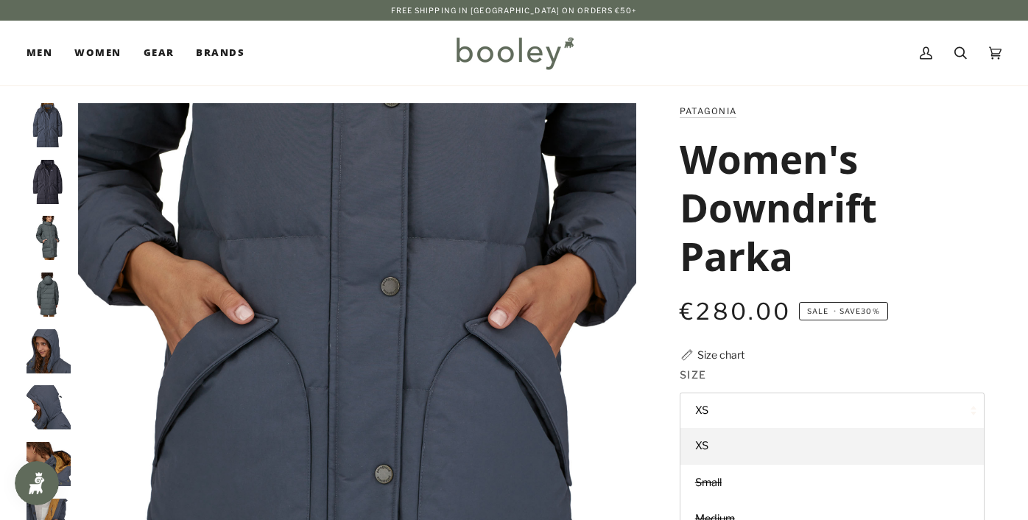
click at [49, 188] on img "Patagonia Women's Downdrift Parka Sunken Blue - Booley Galway" at bounding box center [49, 182] width 44 height 44
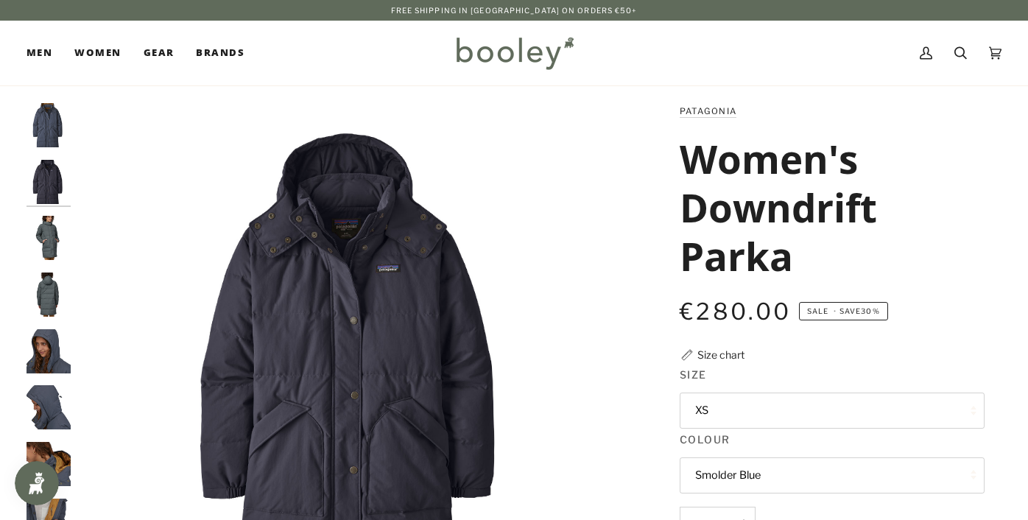
click at [44, 235] on img "Patagonia Women's Downdrift Parka Nouveau Green - Booley Galway" at bounding box center [49, 238] width 44 height 44
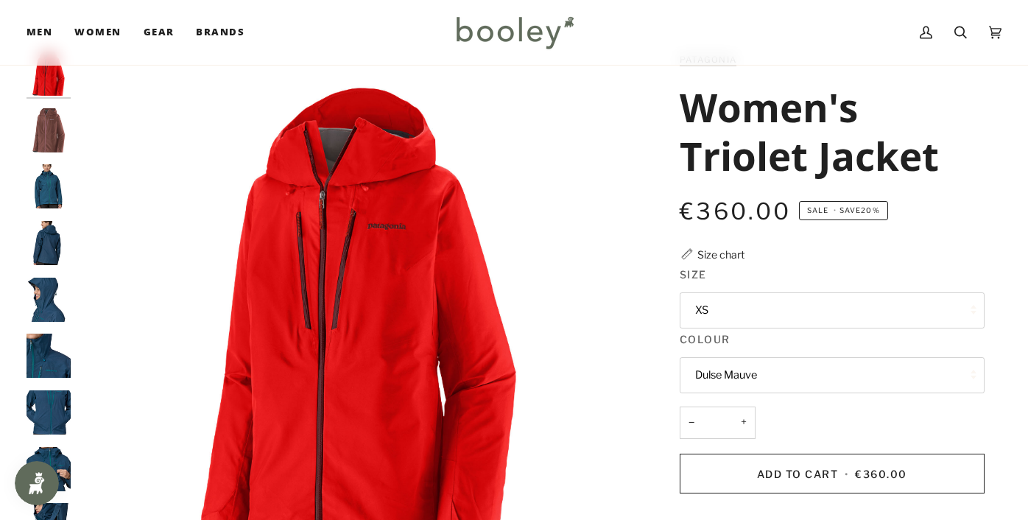
scroll to position [88, 0]
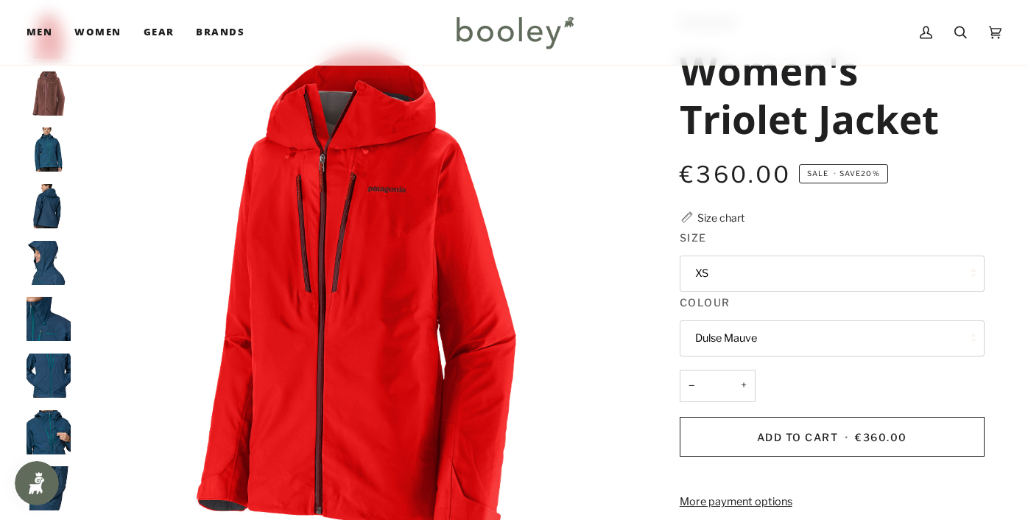
click at [62, 147] on img "Patagonia Women's Triolet Jacket - Booley Galway" at bounding box center [49, 149] width 44 height 44
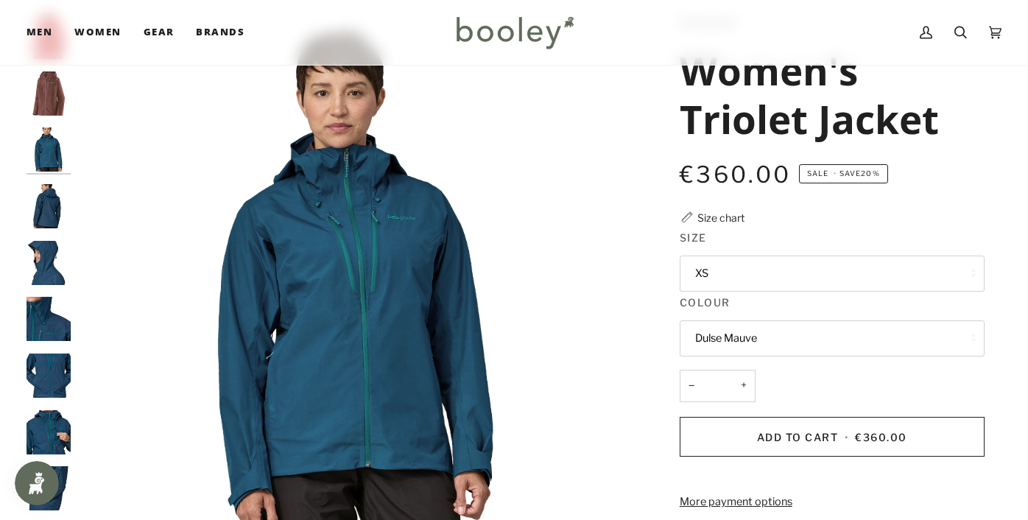
click at [46, 206] on img "Patagonia Women's Triolet Jacket - Booley Galway" at bounding box center [49, 206] width 44 height 44
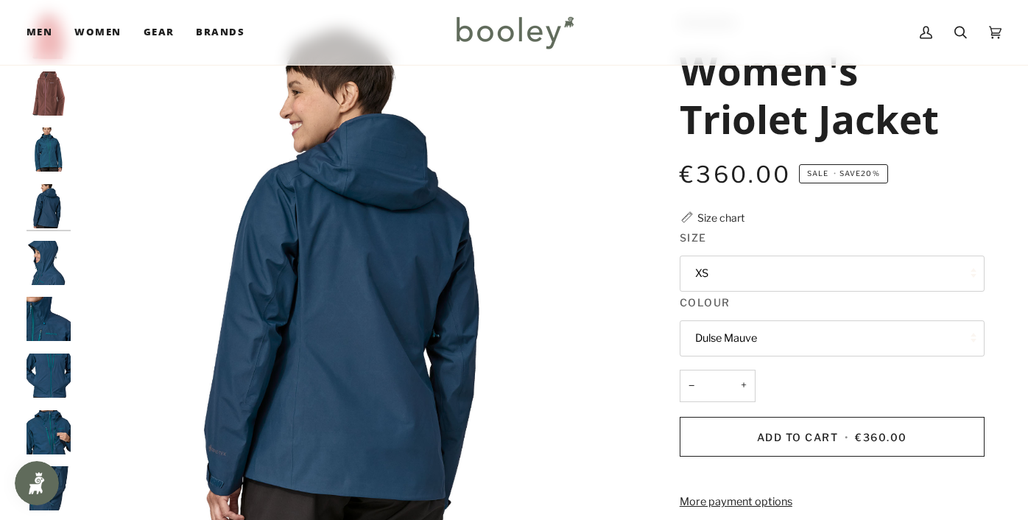
click at [54, 274] on img "Patagonia Women's Triolet Jacket - Booley Galway" at bounding box center [49, 263] width 44 height 44
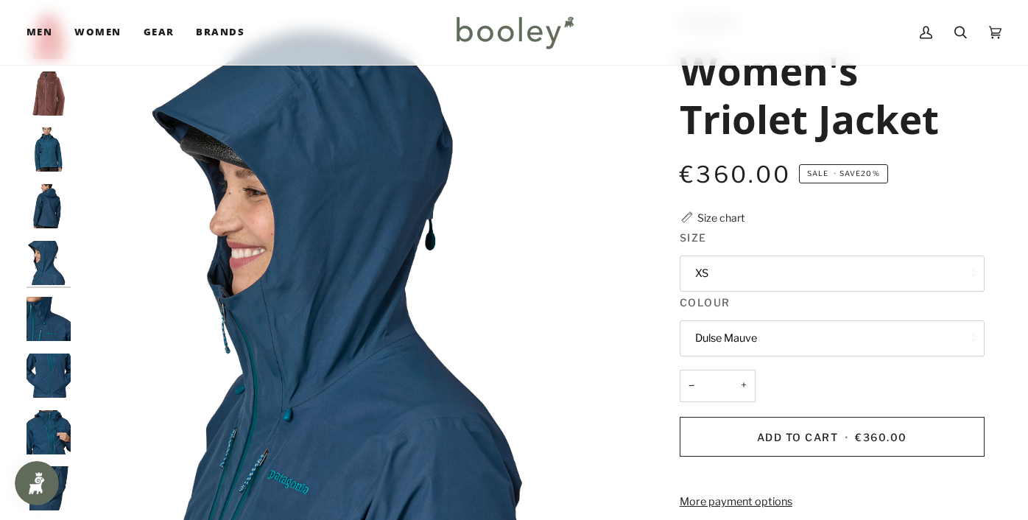
click at [42, 326] on img "Patagonia Women's Triolet Jacket - Booley Galway" at bounding box center [49, 319] width 44 height 44
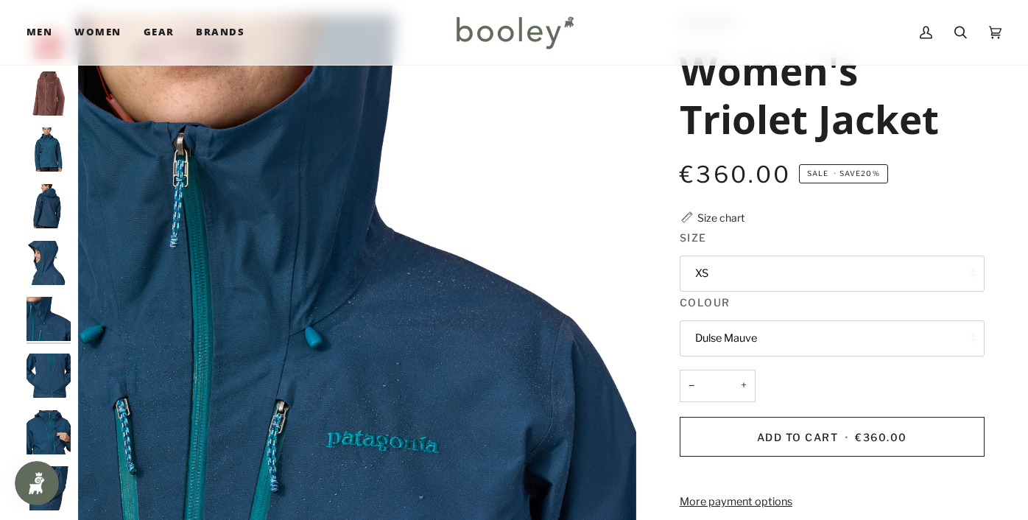
scroll to position [21, 0]
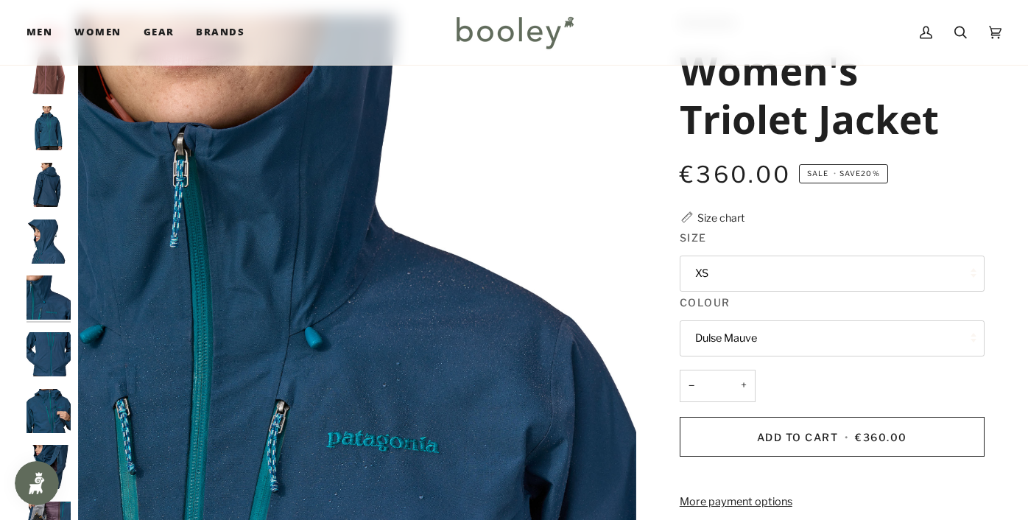
click at [49, 372] on div at bounding box center [53, 294] width 52 height 558
click at [753, 292] on fieldset "Size XS XS Small Medium Large" at bounding box center [832, 262] width 305 height 65
click at [752, 281] on button "XS" at bounding box center [832, 274] width 305 height 36
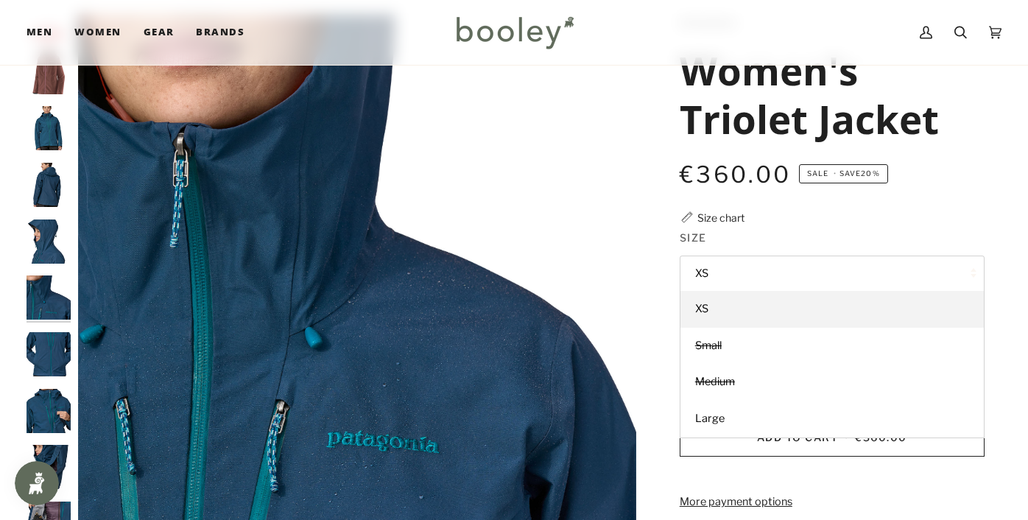
click at [580, 242] on img "Patagonia Women's Triolet Jacket - Booley Galway" at bounding box center [357, 294] width 558 height 558
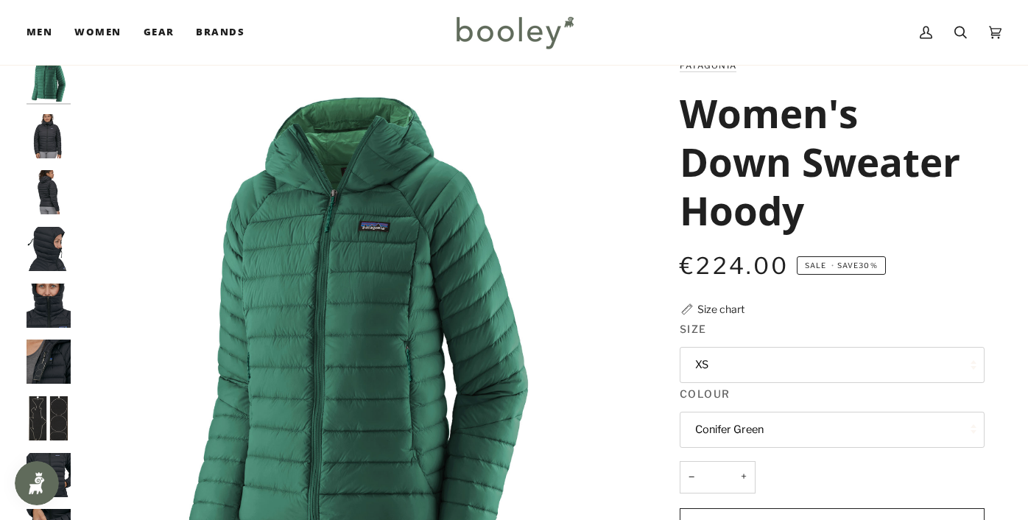
scroll to position [106, 0]
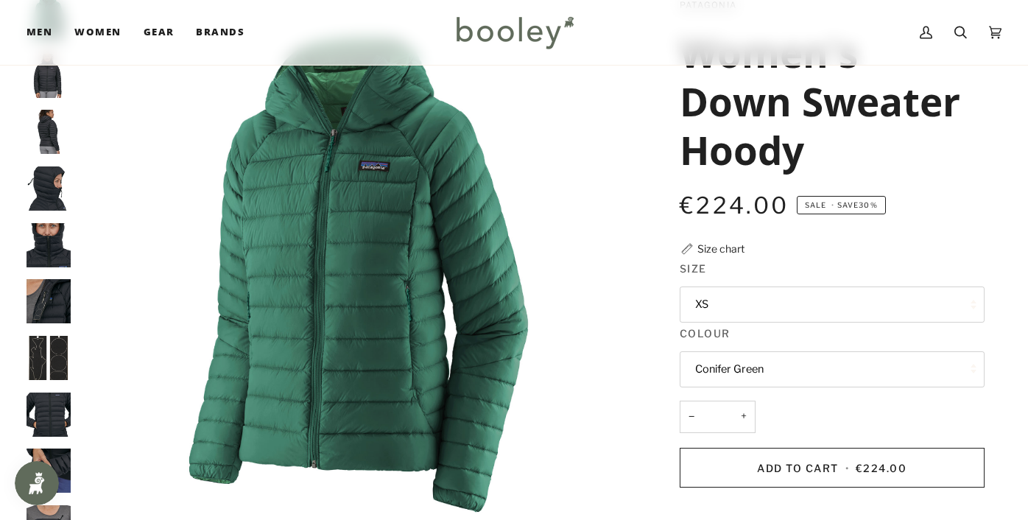
click at [798, 365] on button "Conifer Green" at bounding box center [832, 369] width 305 height 36
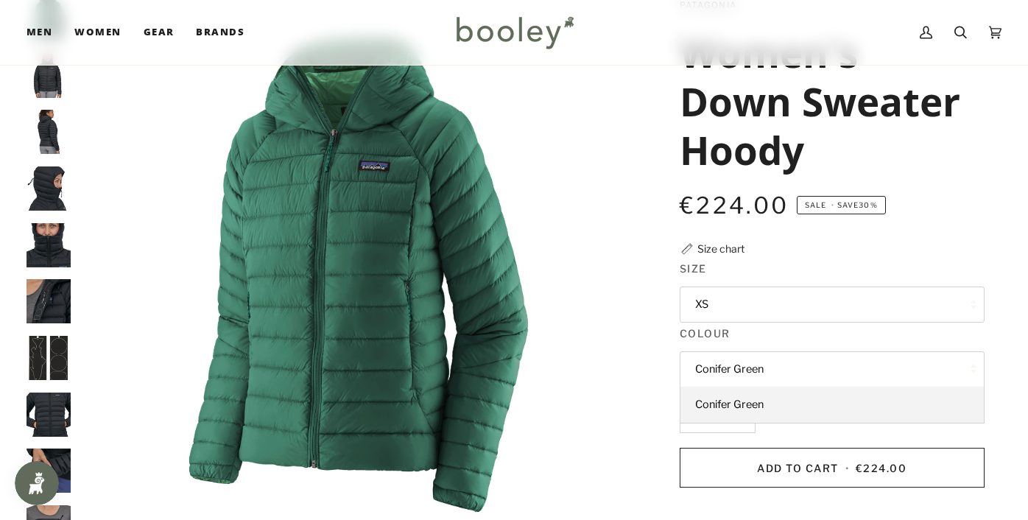
click at [798, 365] on button "Conifer Green" at bounding box center [832, 369] width 305 height 36
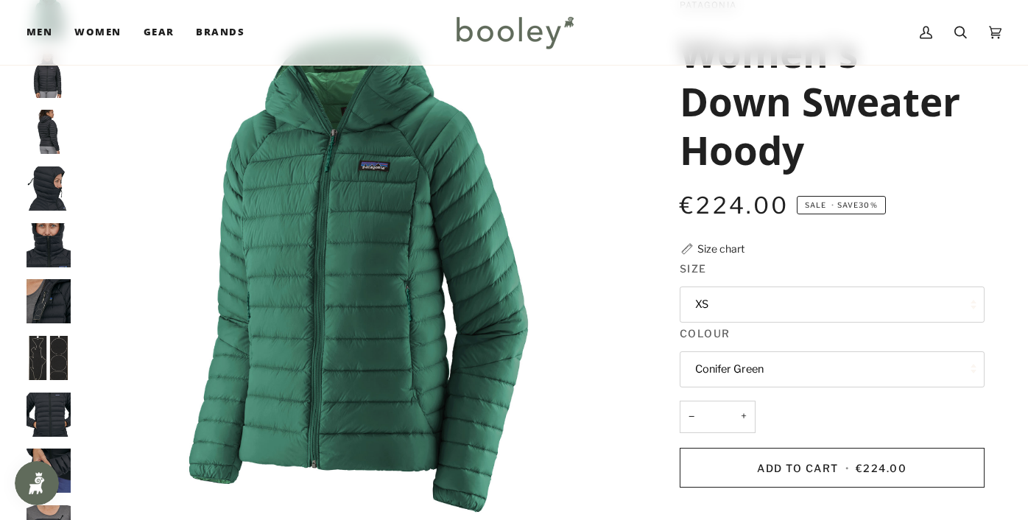
click at [35, 282] on img "Patagonia Women's Down Sweater Hoody - Booley Galway" at bounding box center [49, 301] width 44 height 44
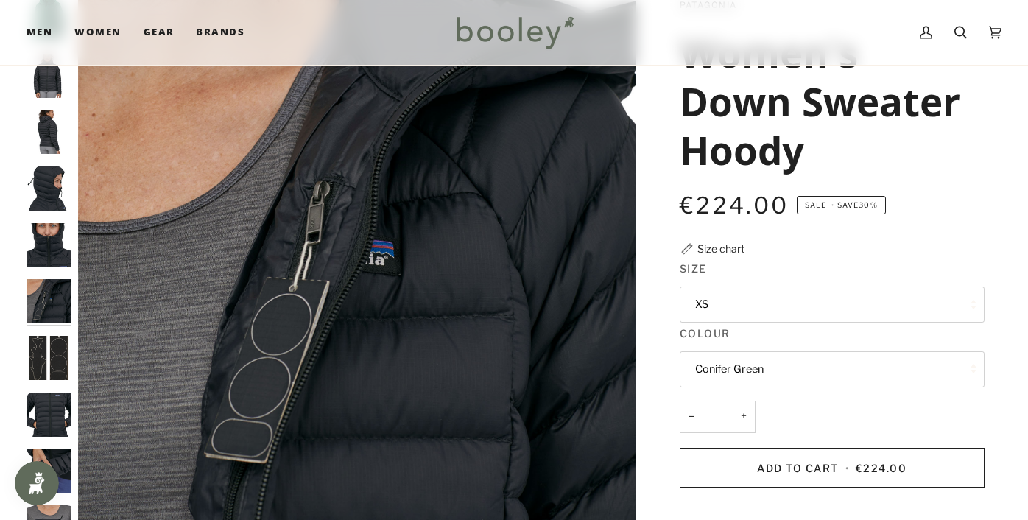
click at [43, 237] on img "Patagonia Women's Down Sweater Hoody - Booley Galway" at bounding box center [49, 245] width 44 height 44
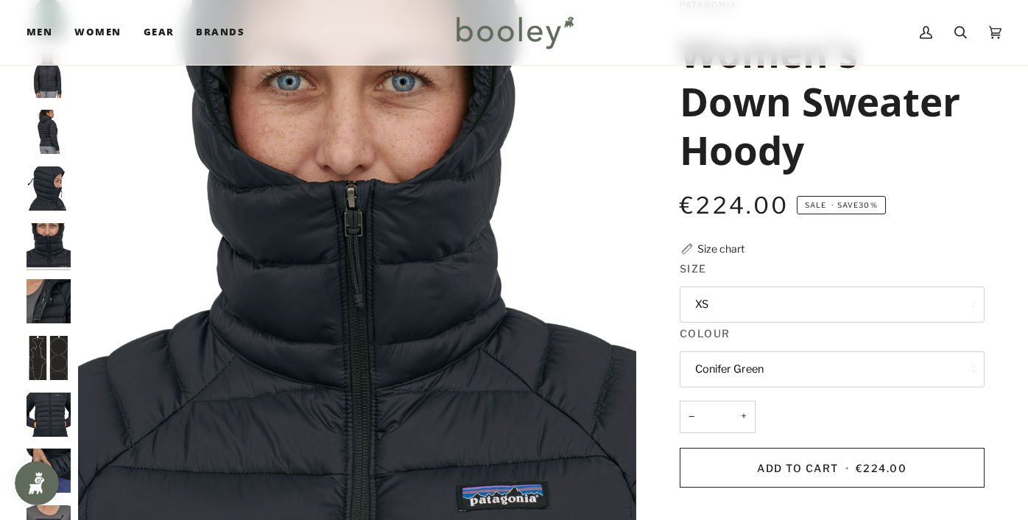
click at [61, 415] on img "Patagonia Women's Down Sweater Hoody - Booley Galway" at bounding box center [49, 415] width 44 height 44
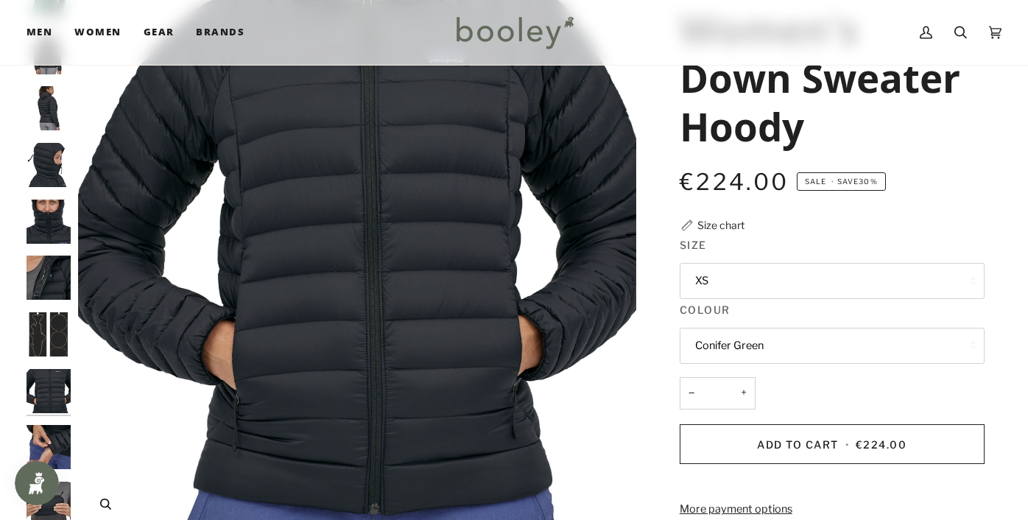
scroll to position [212, 0]
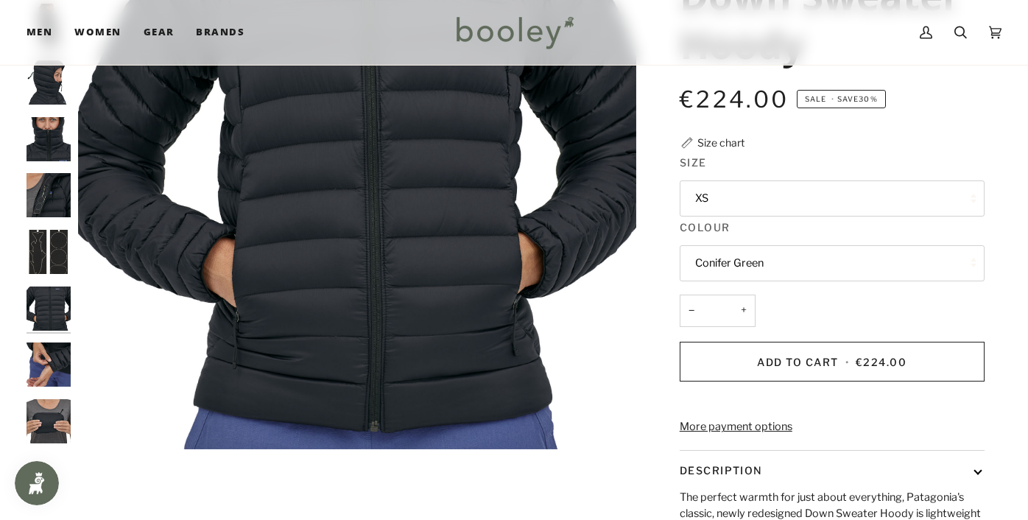
click at [34, 368] on img "Patagonia Women's Down Sweater Hoody - Booley Galway" at bounding box center [49, 364] width 44 height 44
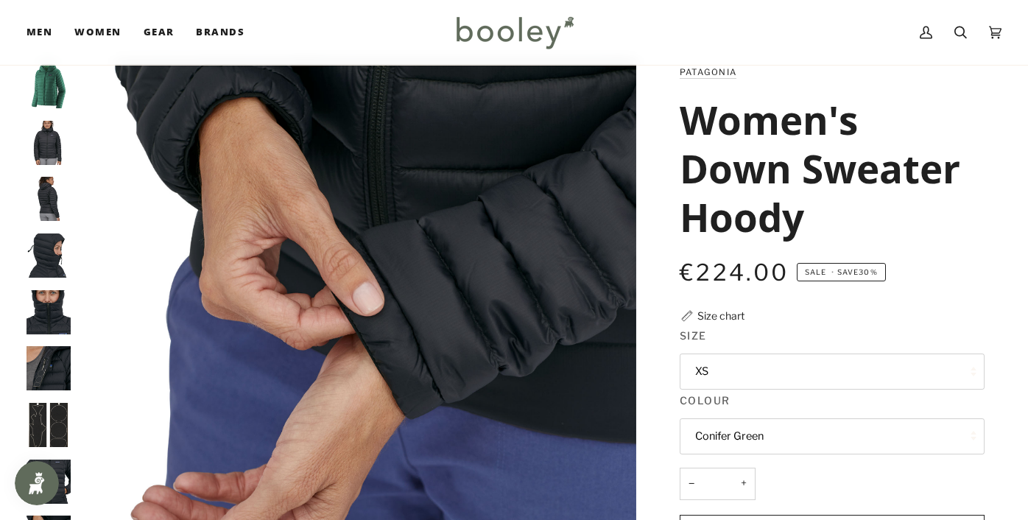
scroll to position [0, 0]
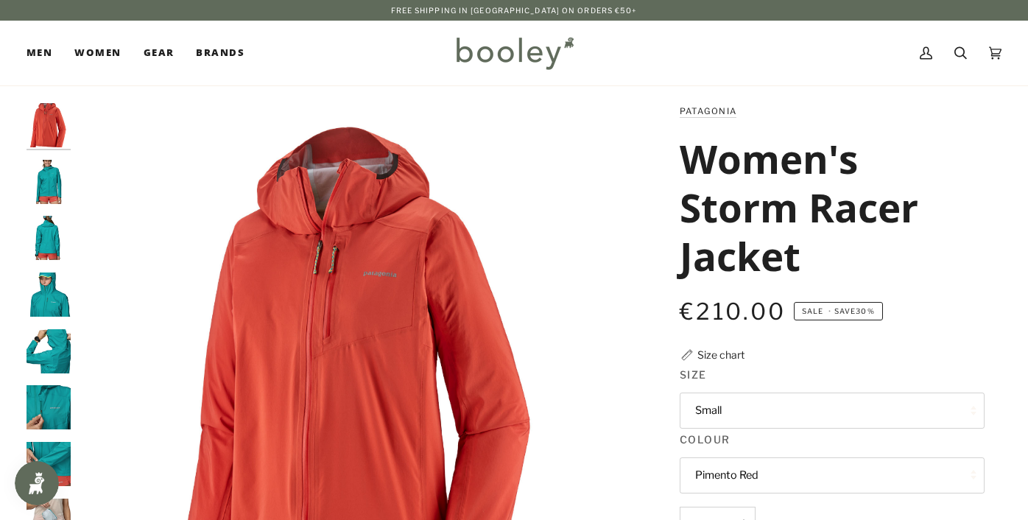
click at [39, 140] on img "Patagonia Women's Storm Racer Jacket Pimento Red - Booley Galway" at bounding box center [49, 125] width 44 height 44
click at [40, 167] on img "Patagonia Women's Storm Racer Jacket - Booley Galway" at bounding box center [49, 182] width 44 height 44
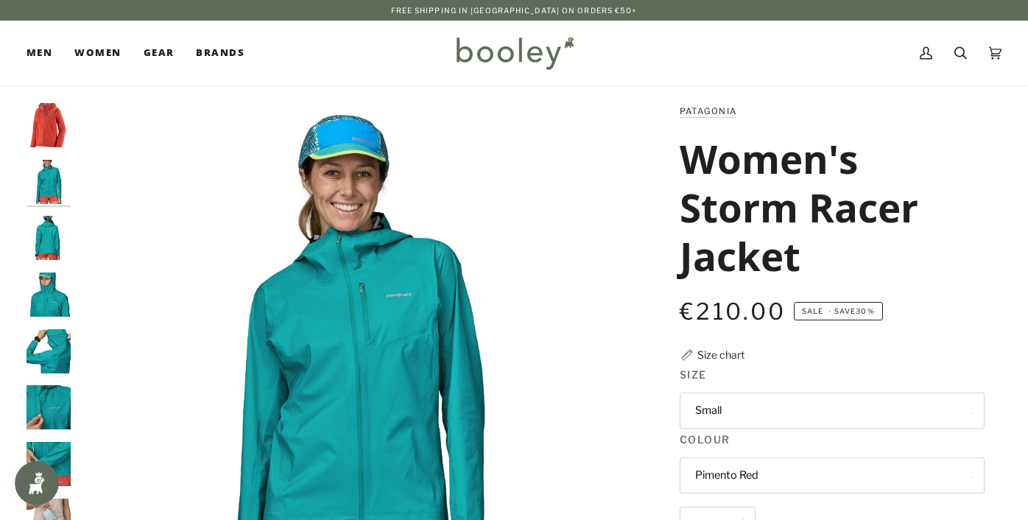
click at [57, 244] on img "Patagonia Women's Storm Racer Jacket - Booley Galway" at bounding box center [49, 238] width 44 height 44
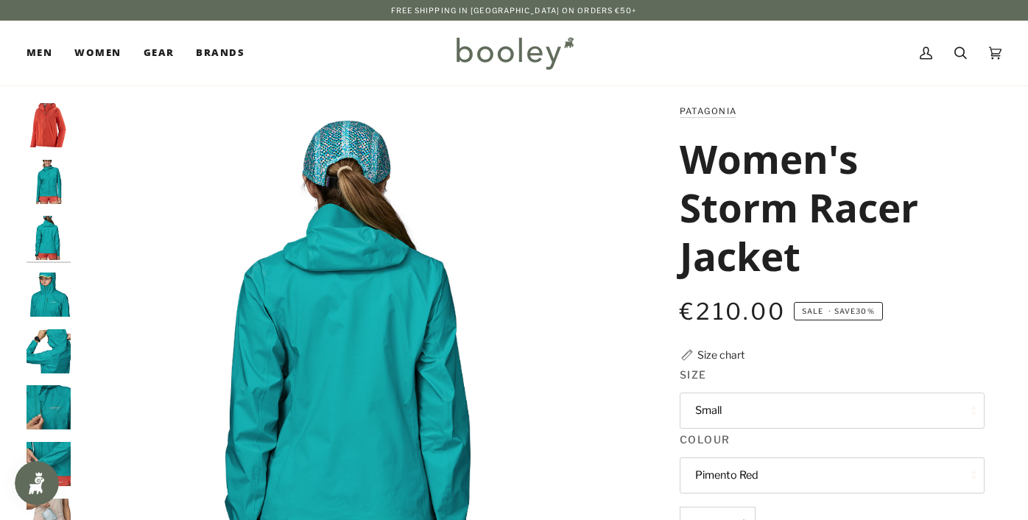
click at [60, 292] on img "Patagonia Women's Storm Racer Jacket - Booley Galway" at bounding box center [49, 295] width 44 height 44
